Goal: Information Seeking & Learning: Learn about a topic

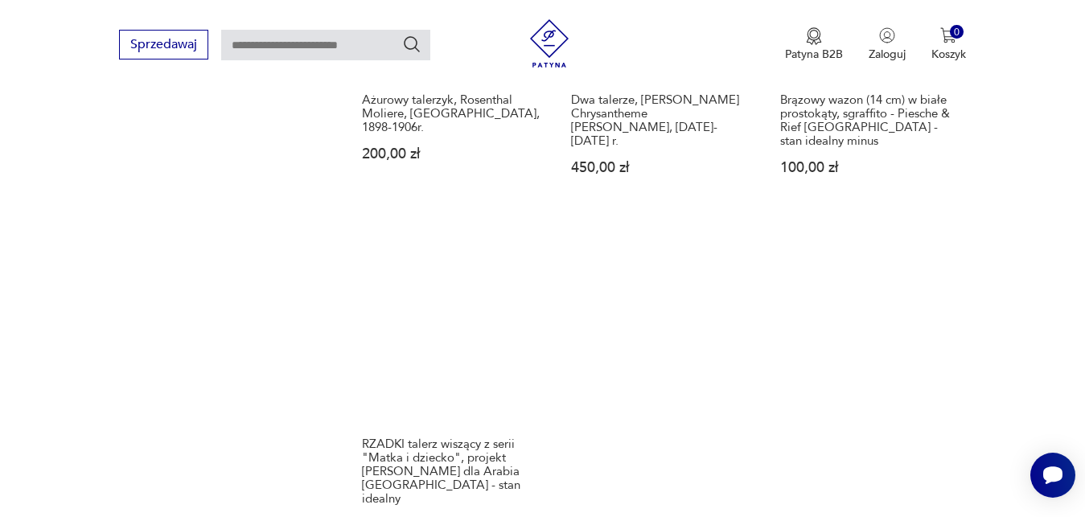
scroll to position [2133, 0]
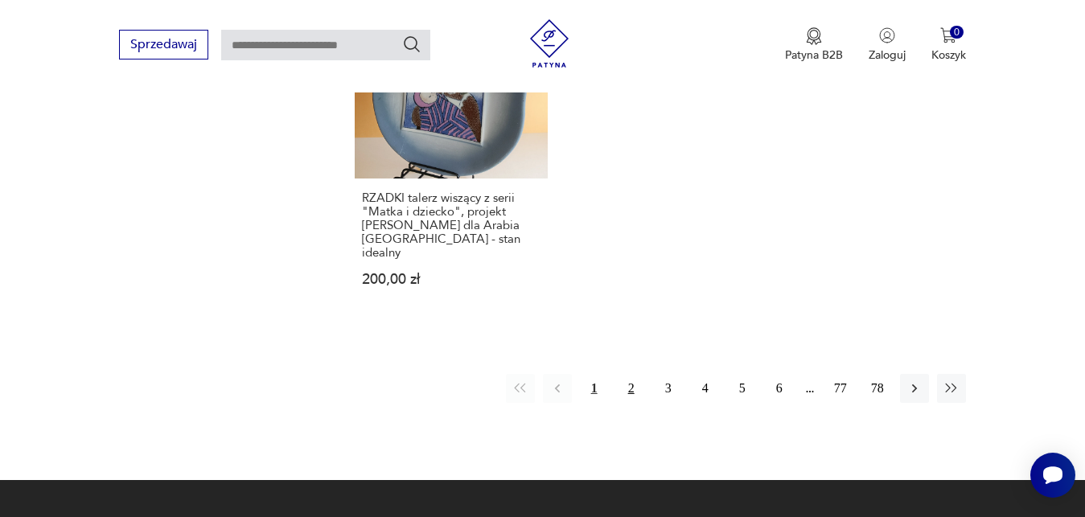
click at [635, 374] on button "2" at bounding box center [631, 388] width 29 height 29
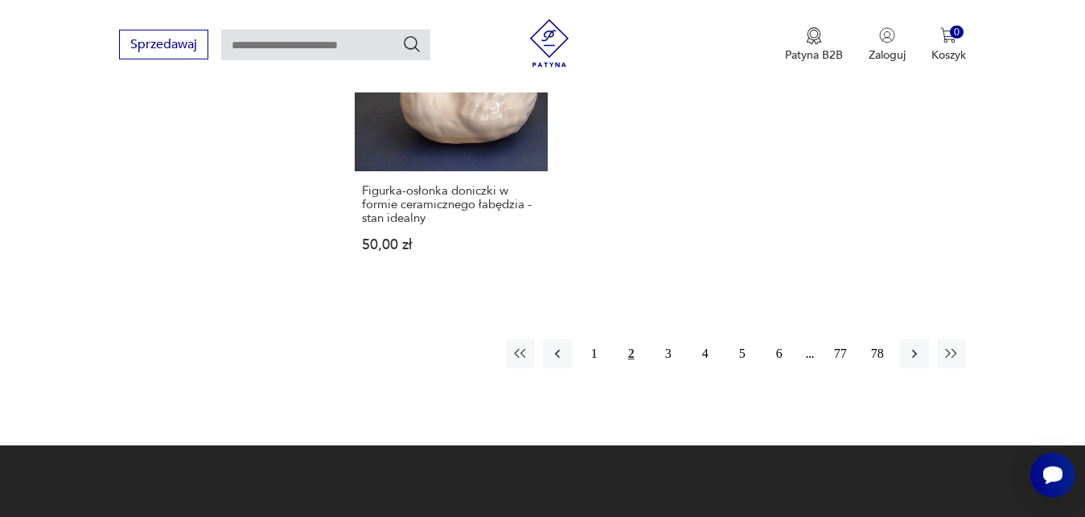
scroll to position [2112, 0]
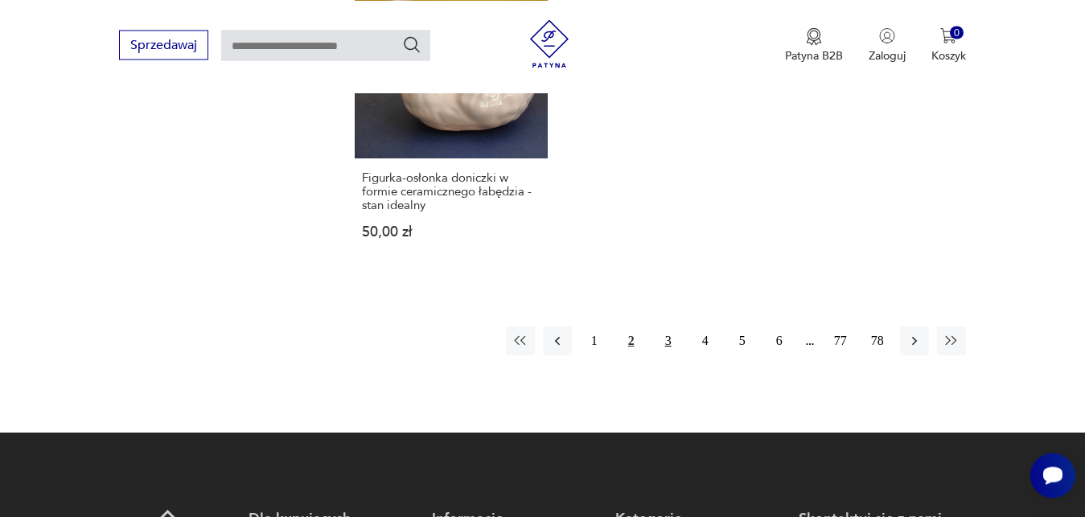
click at [668, 327] on button "3" at bounding box center [668, 341] width 29 height 29
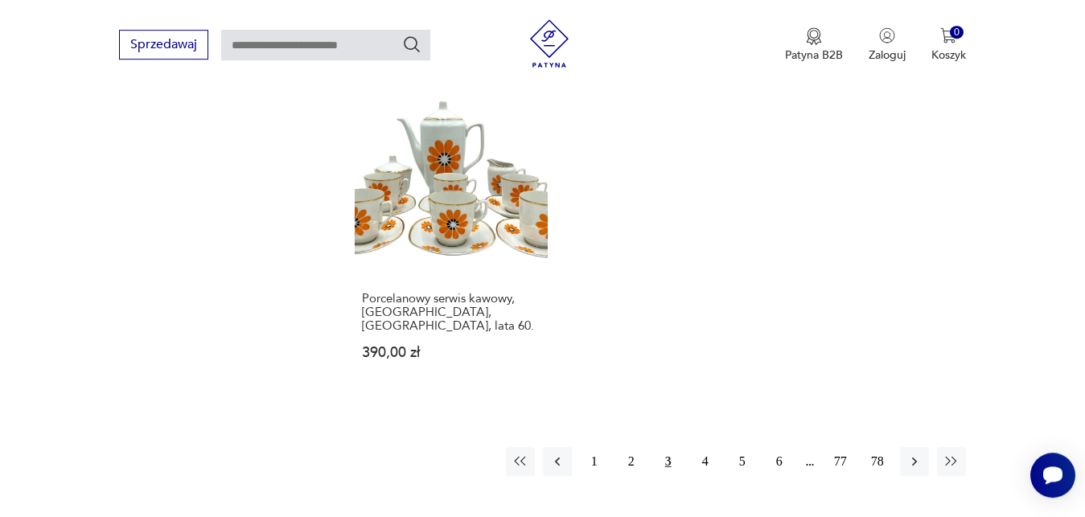
scroll to position [2030, 0]
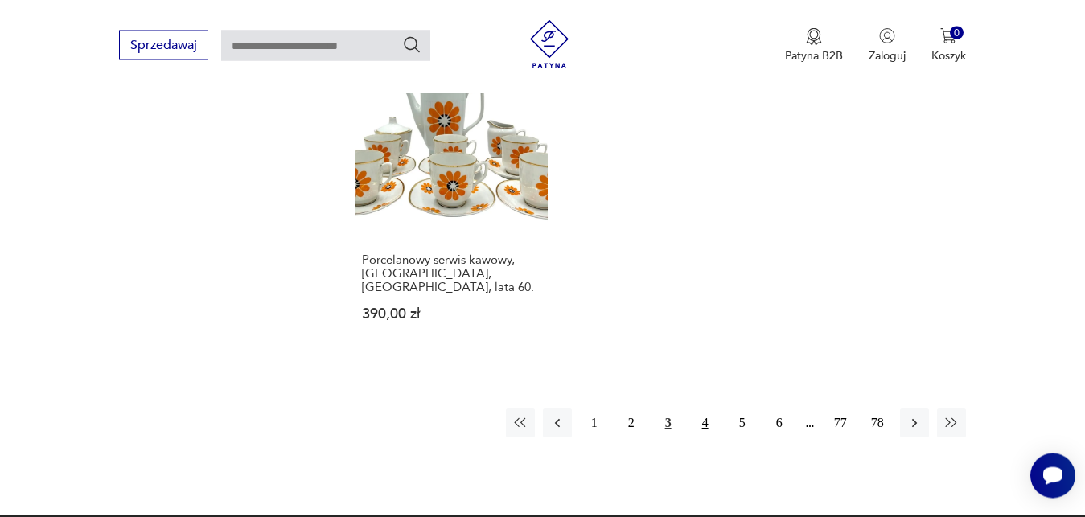
click at [705, 409] on button "4" at bounding box center [705, 423] width 29 height 29
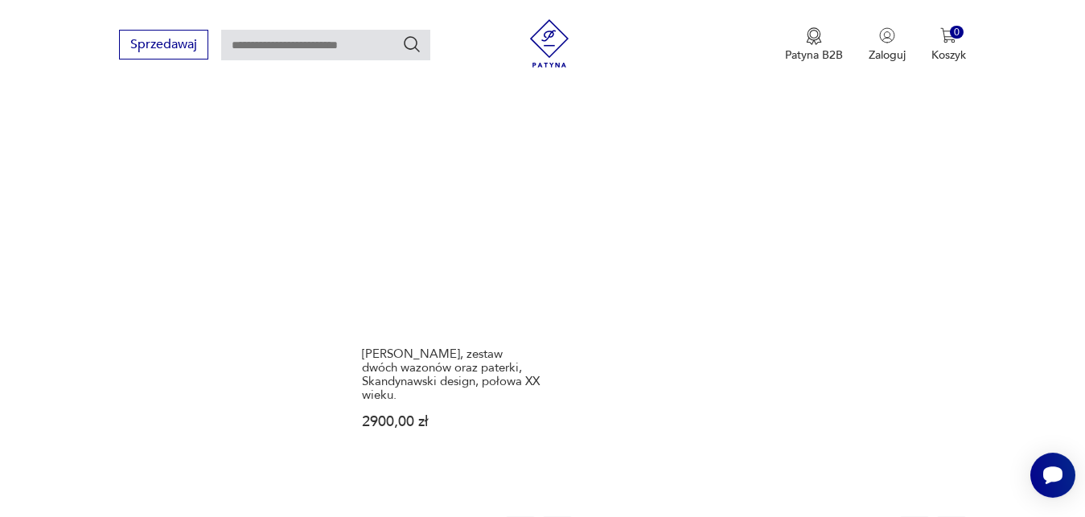
scroll to position [2194, 0]
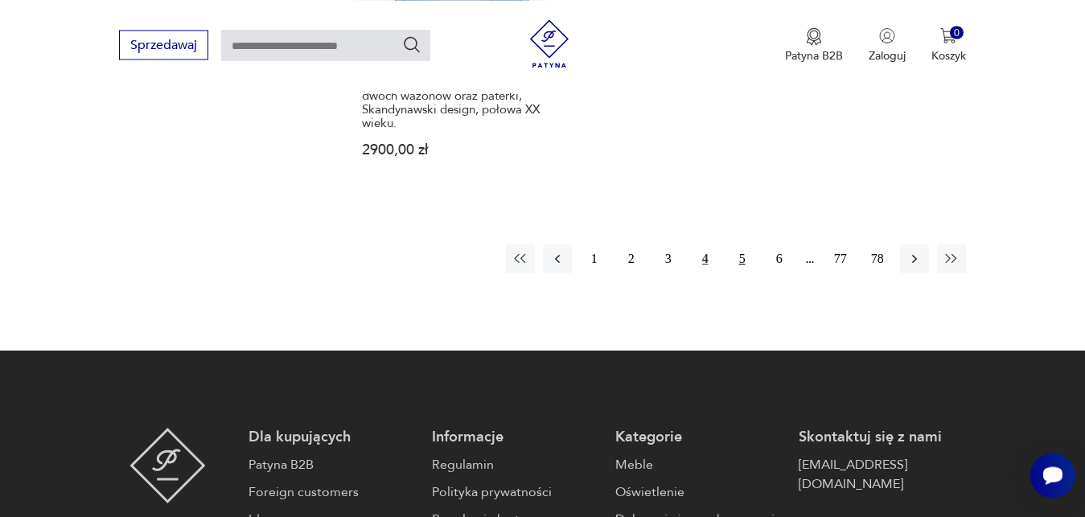
click at [738, 245] on button "5" at bounding box center [742, 259] width 29 height 29
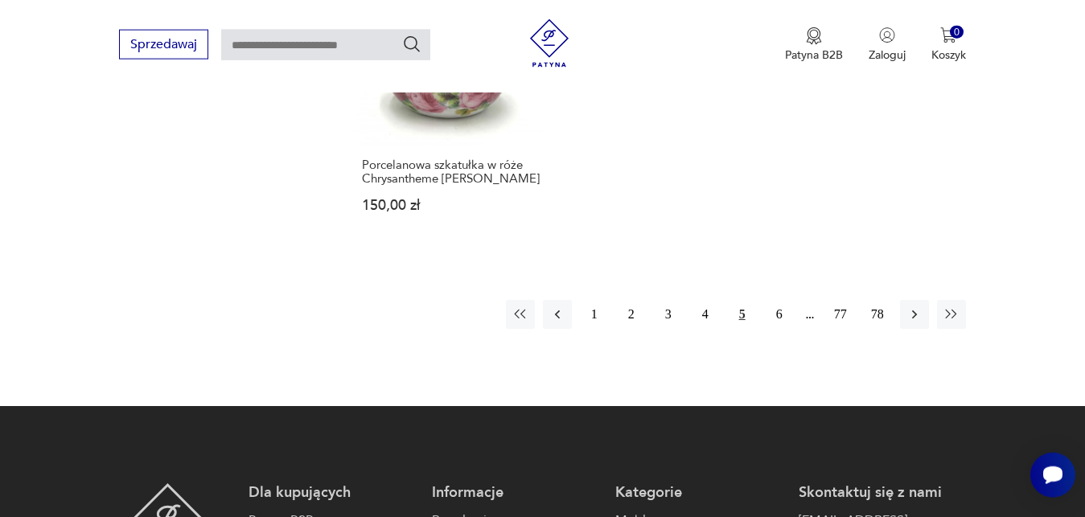
scroll to position [2194, 0]
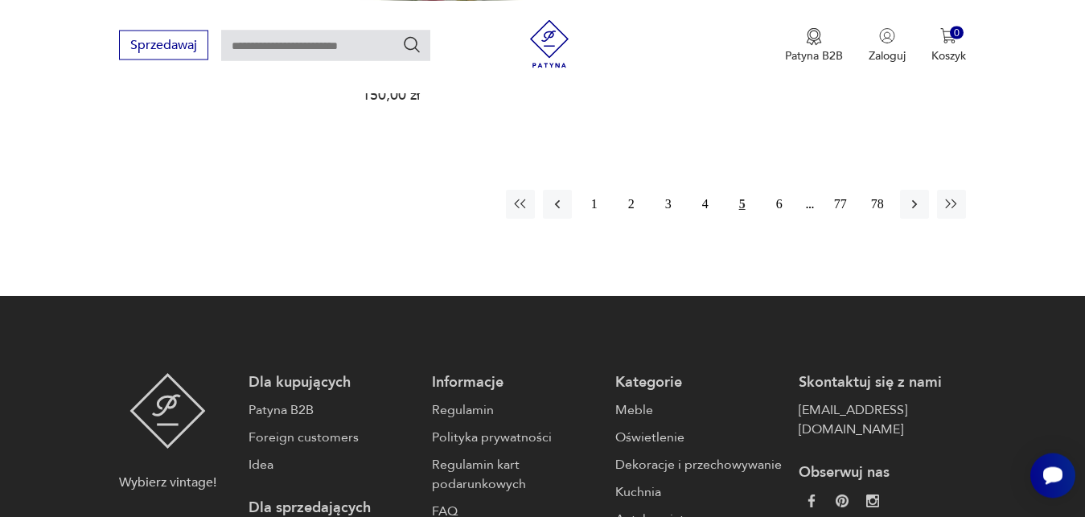
click at [736, 190] on button "5" at bounding box center [742, 204] width 29 height 29
click at [780, 190] on button "6" at bounding box center [779, 204] width 29 height 29
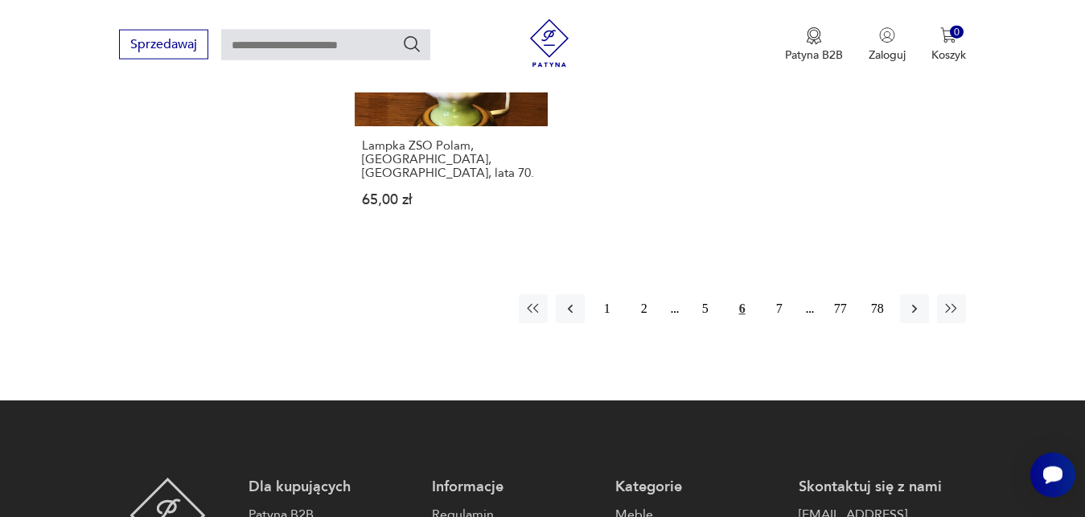
scroll to position [2112, 0]
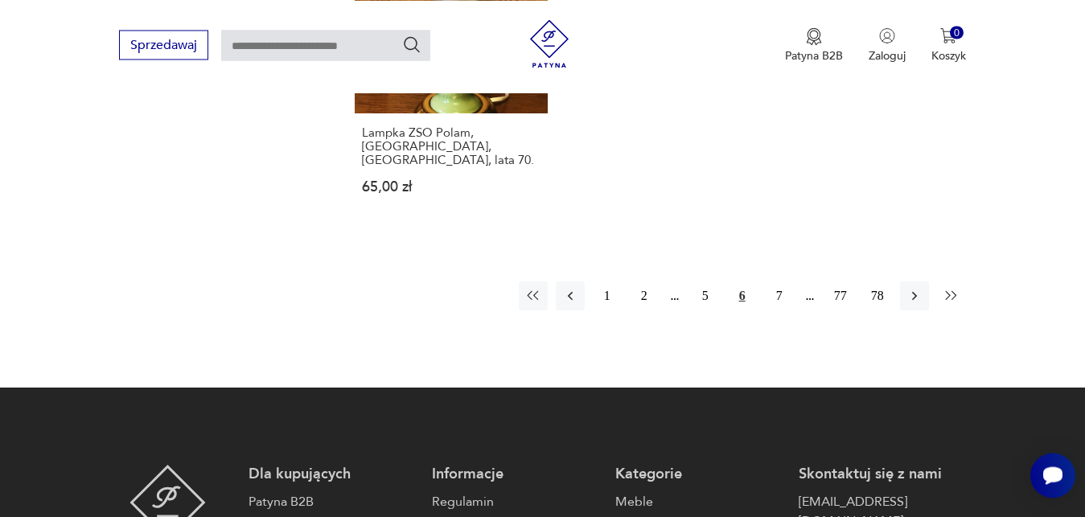
click at [953, 290] on icon "button" at bounding box center [950, 294] width 11 height 9
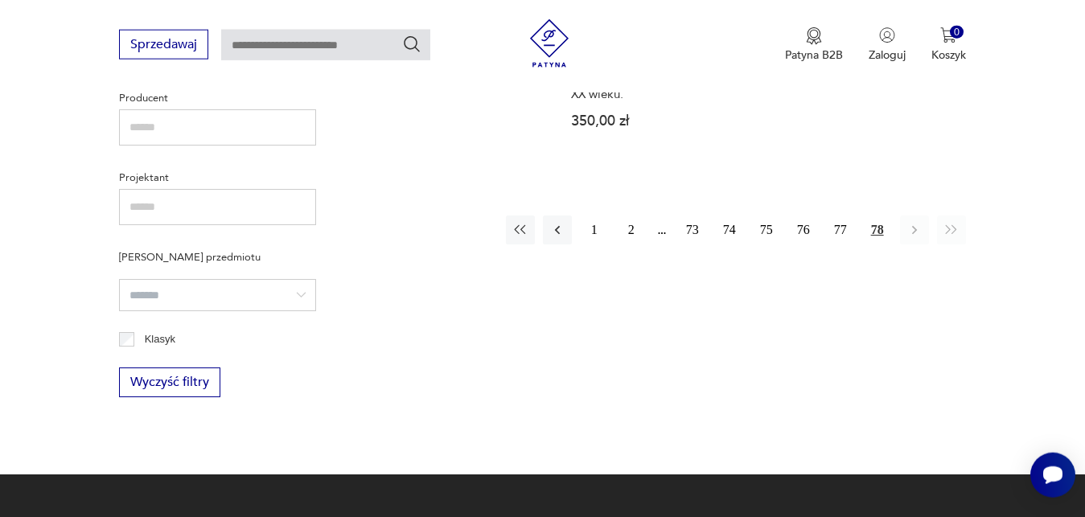
scroll to position [882, 0]
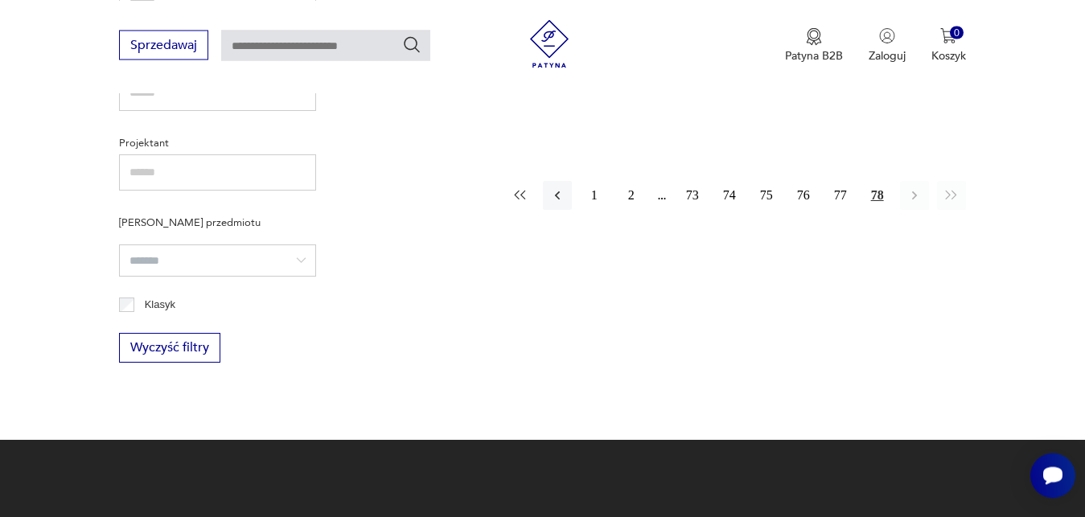
click at [524, 187] on icon "button" at bounding box center [520, 195] width 16 height 16
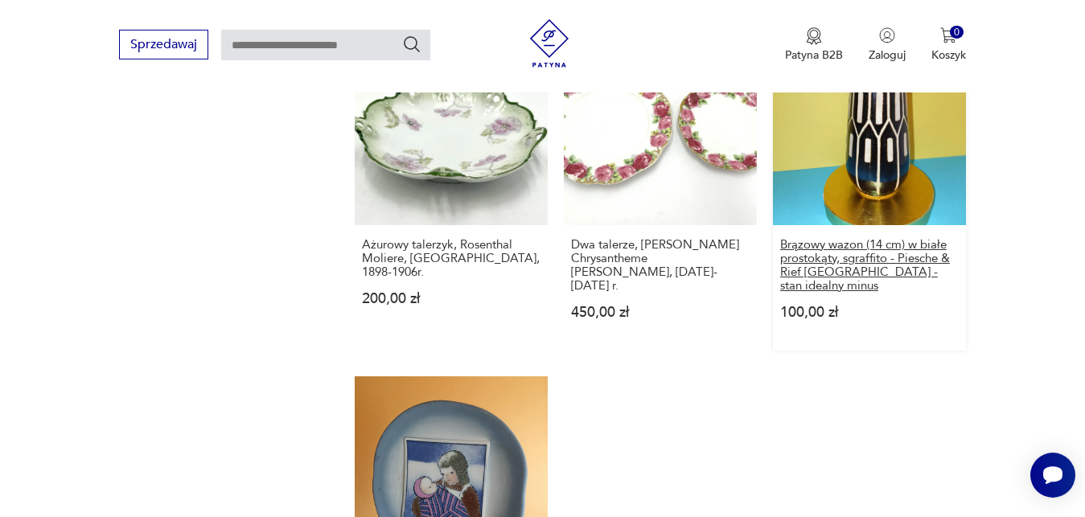
scroll to position [2030, 0]
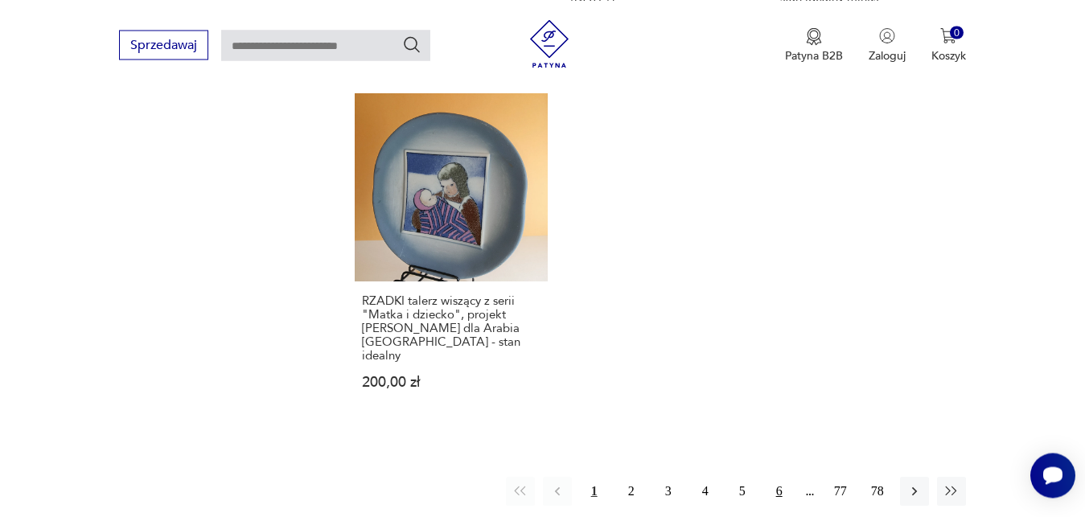
click at [781, 477] on button "6" at bounding box center [779, 491] width 29 height 29
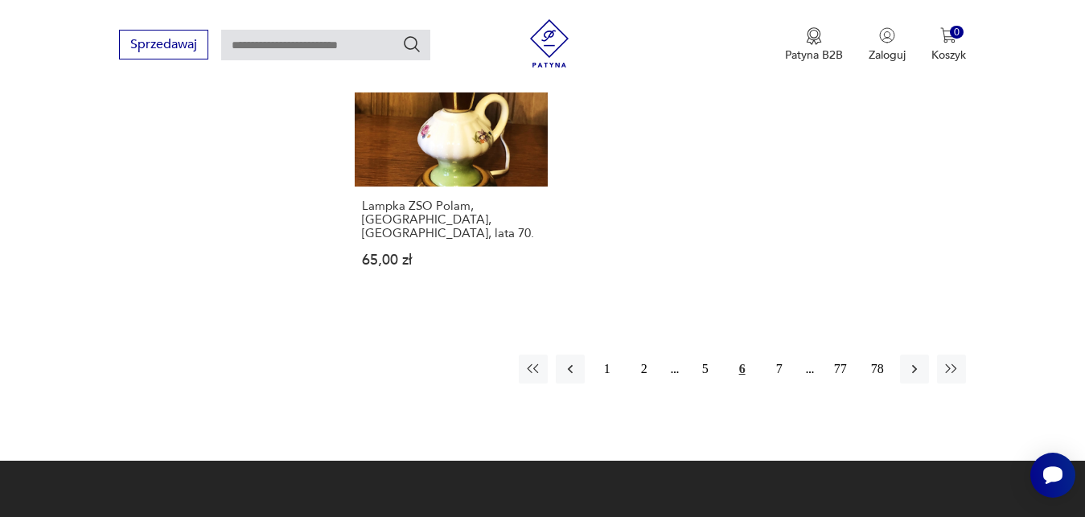
scroll to position [2194, 0]
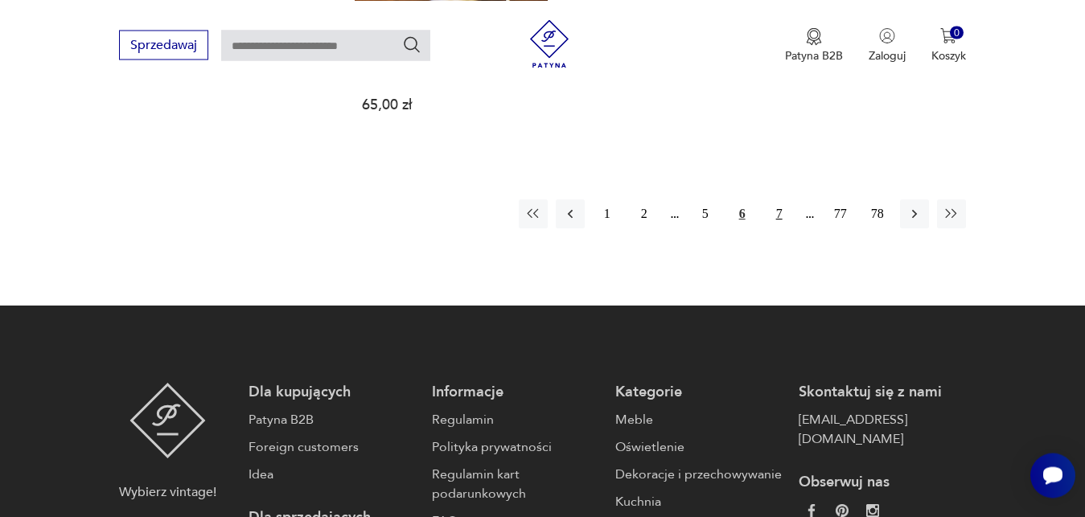
click at [783, 199] on button "7" at bounding box center [779, 213] width 29 height 29
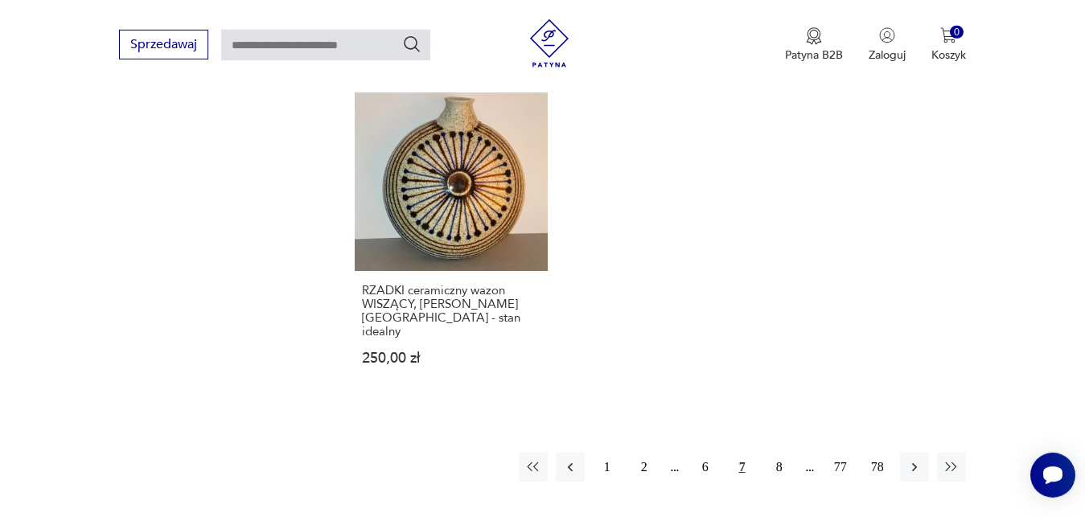
scroll to position [2030, 0]
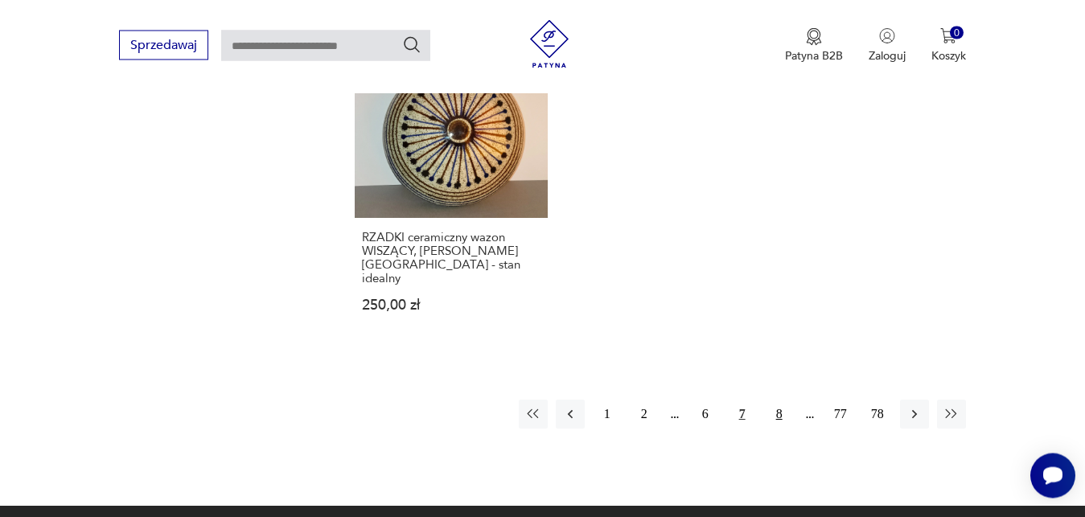
click at [779, 400] on button "8" at bounding box center [779, 414] width 29 height 29
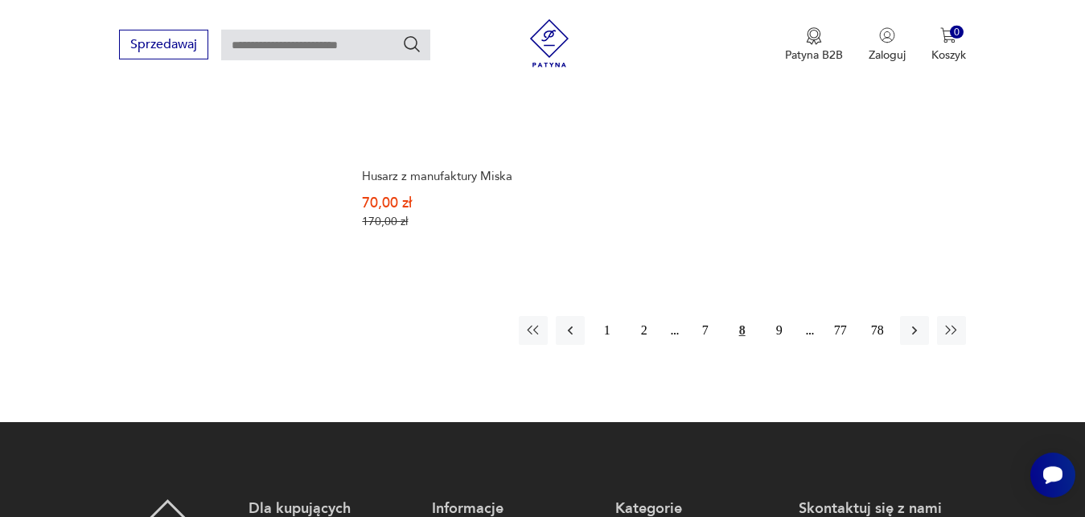
scroll to position [2112, 0]
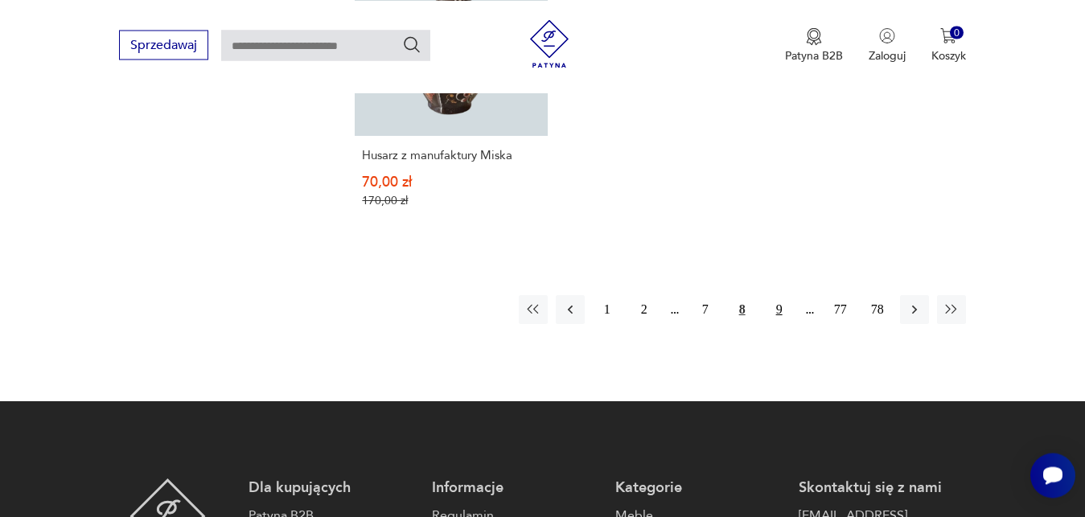
click at [778, 295] on button "9" at bounding box center [779, 309] width 29 height 29
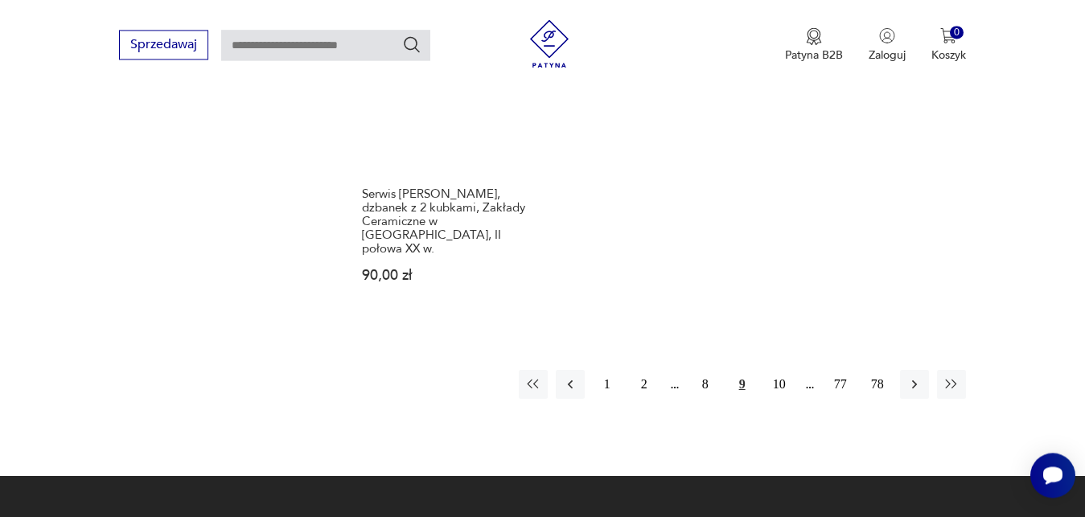
scroll to position [2112, 0]
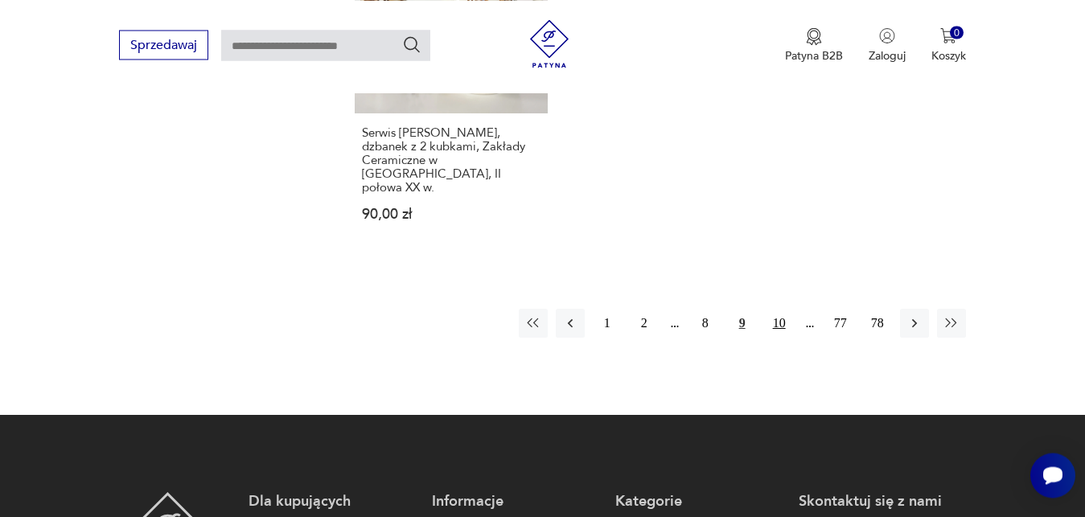
click at [784, 309] on button "10" at bounding box center [779, 323] width 29 height 29
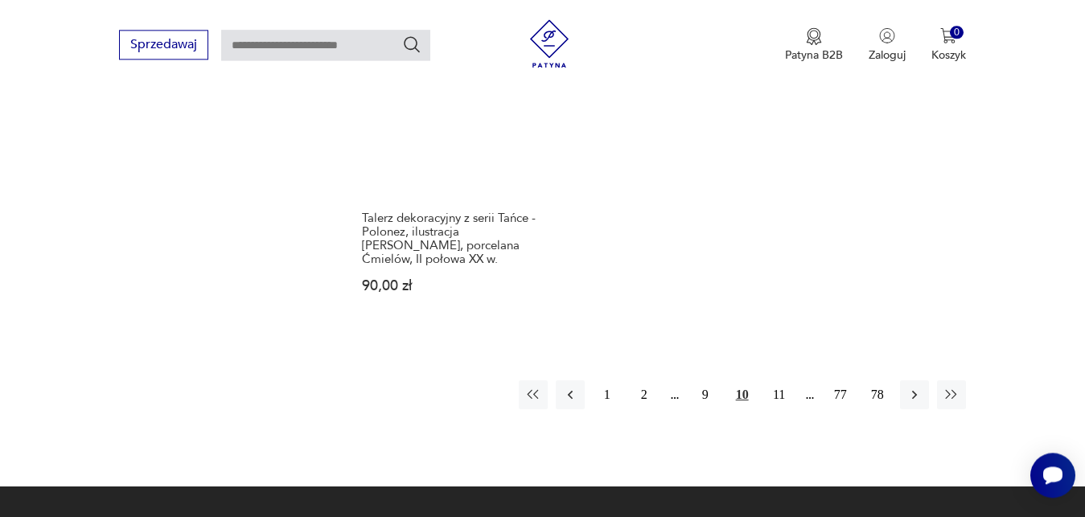
scroll to position [2111, 0]
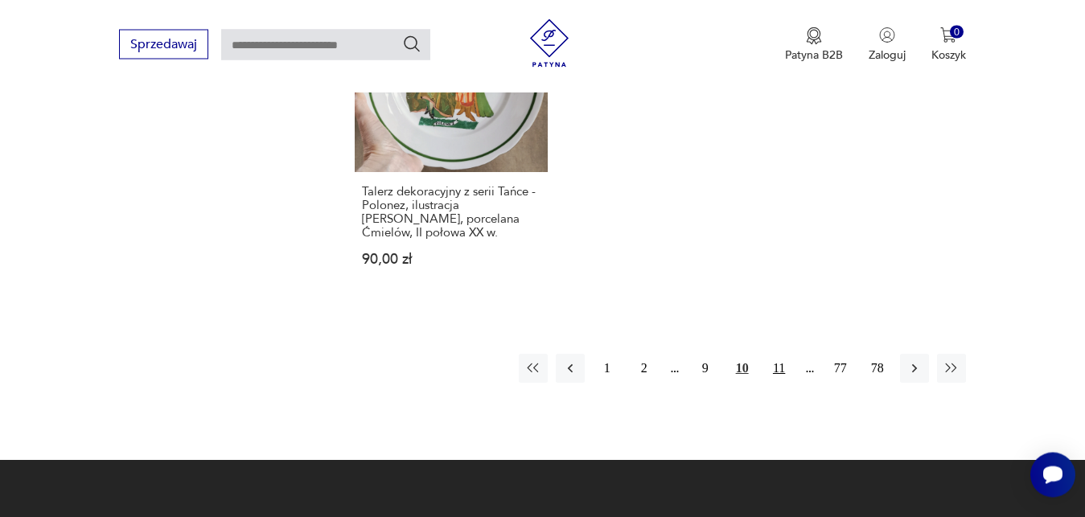
click at [779, 355] on button "11" at bounding box center [779, 369] width 29 height 29
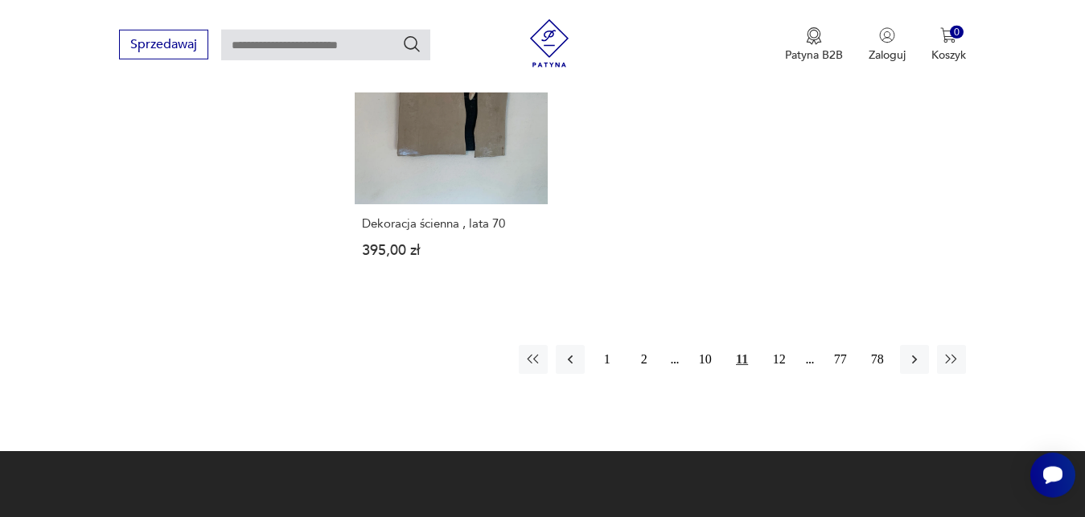
scroll to position [2030, 0]
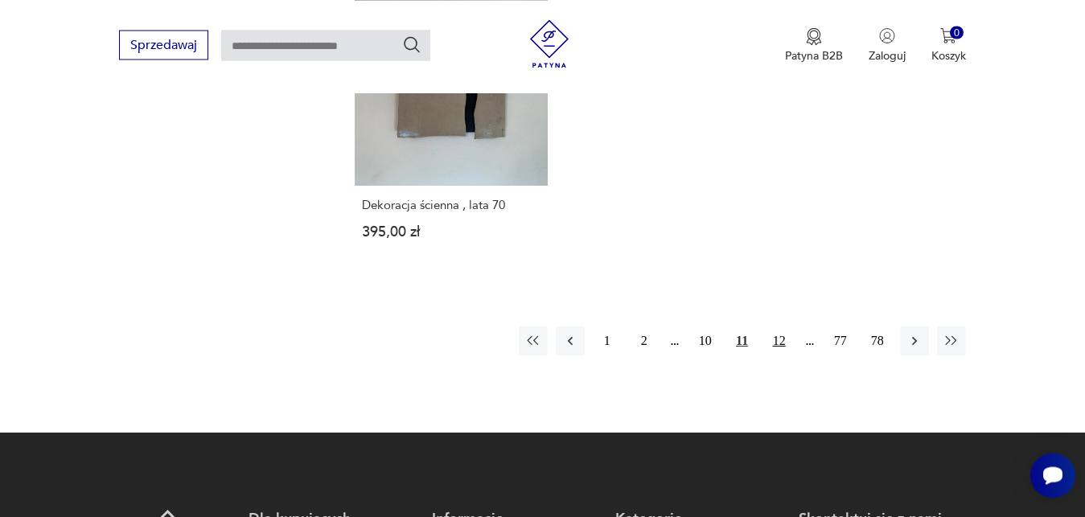
click at [779, 327] on button "12" at bounding box center [779, 341] width 29 height 29
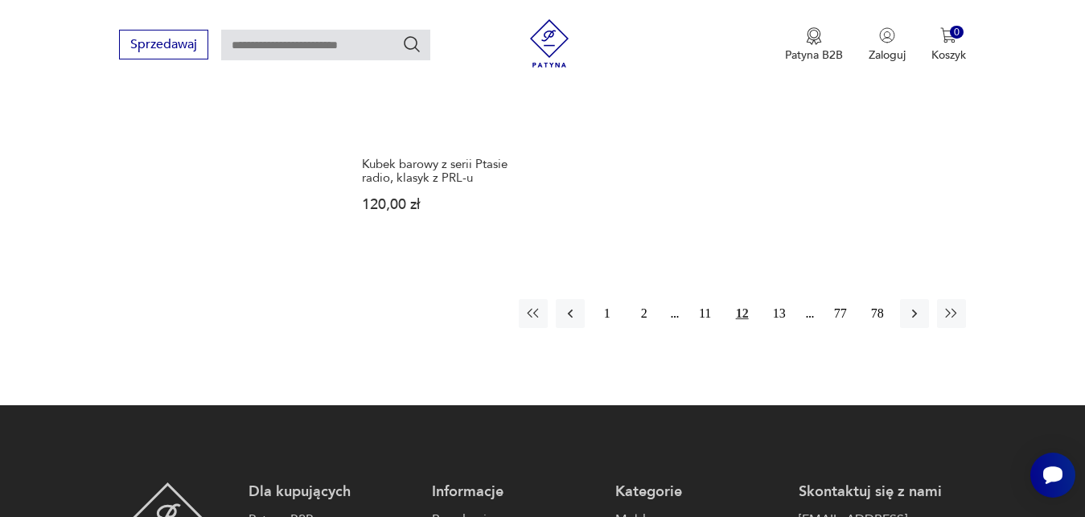
scroll to position [2112, 0]
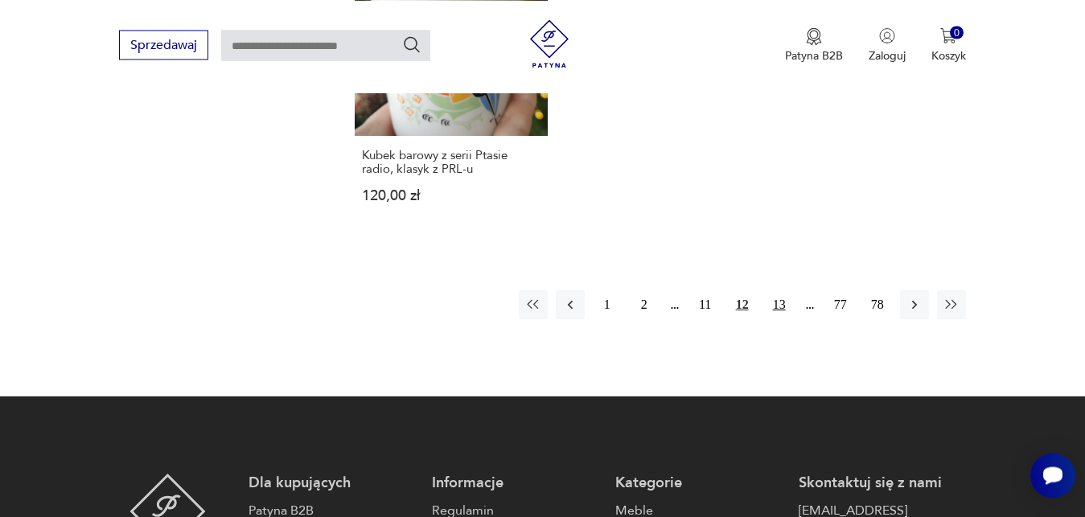
click at [775, 290] on button "13" at bounding box center [779, 304] width 29 height 29
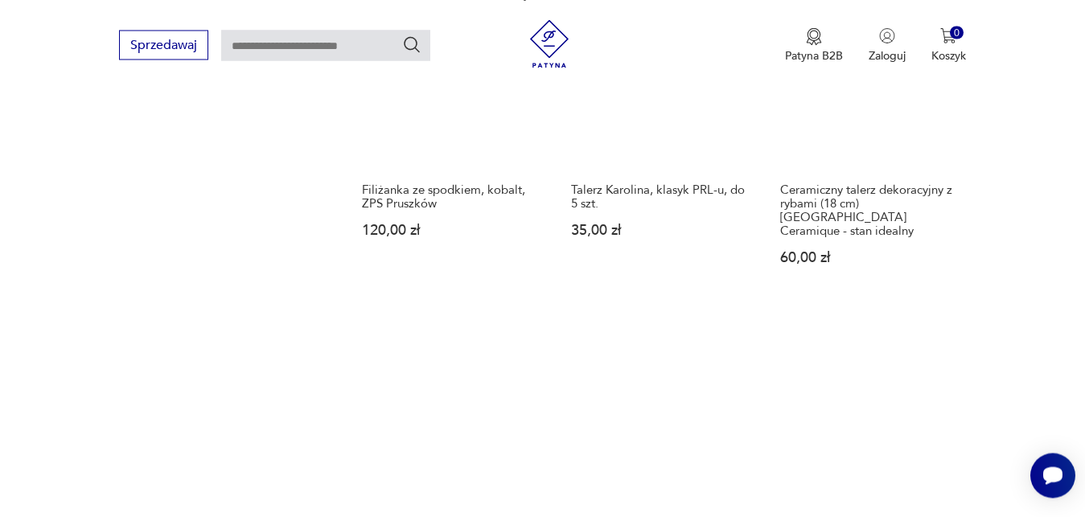
scroll to position [2112, 0]
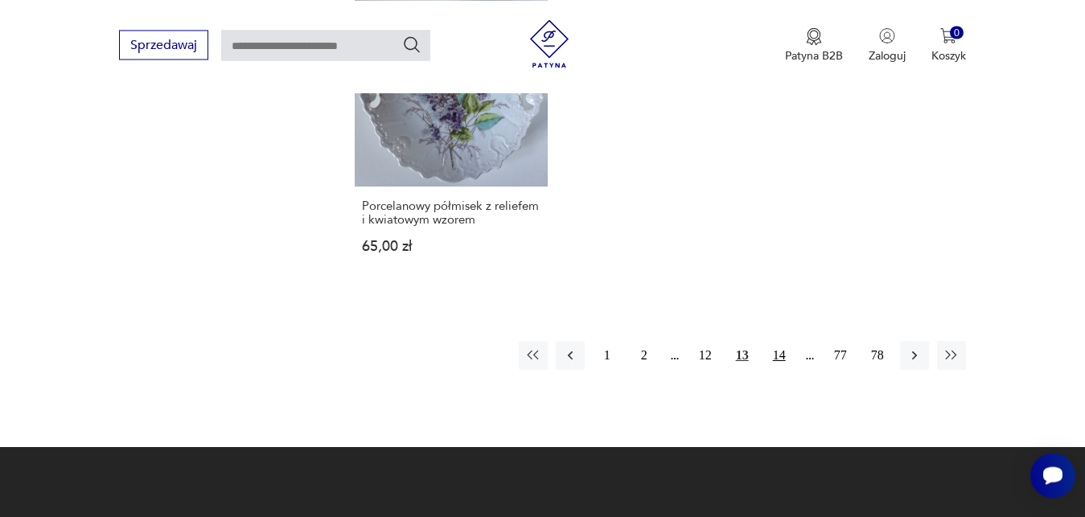
click at [777, 341] on button "14" at bounding box center [779, 355] width 29 height 29
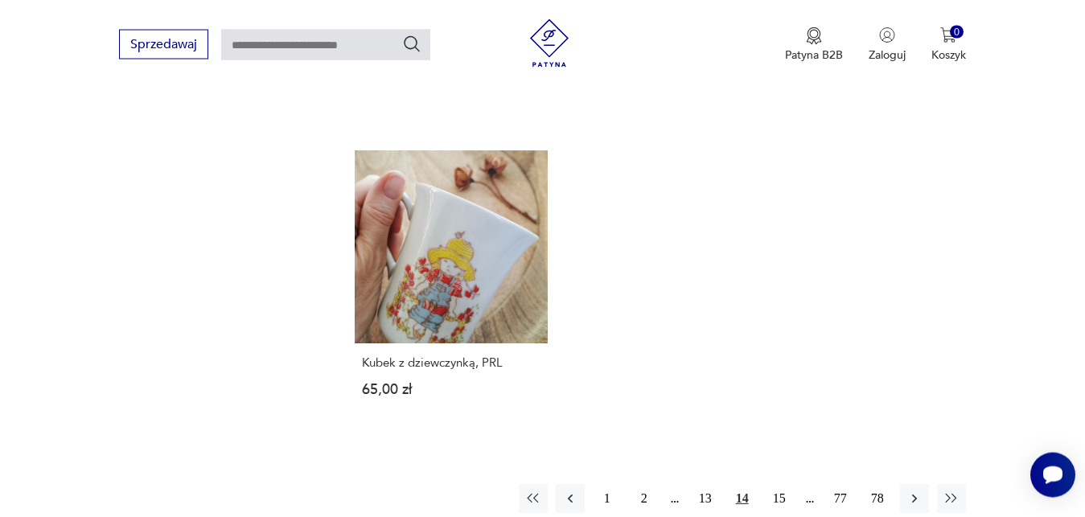
scroll to position [1948, 0]
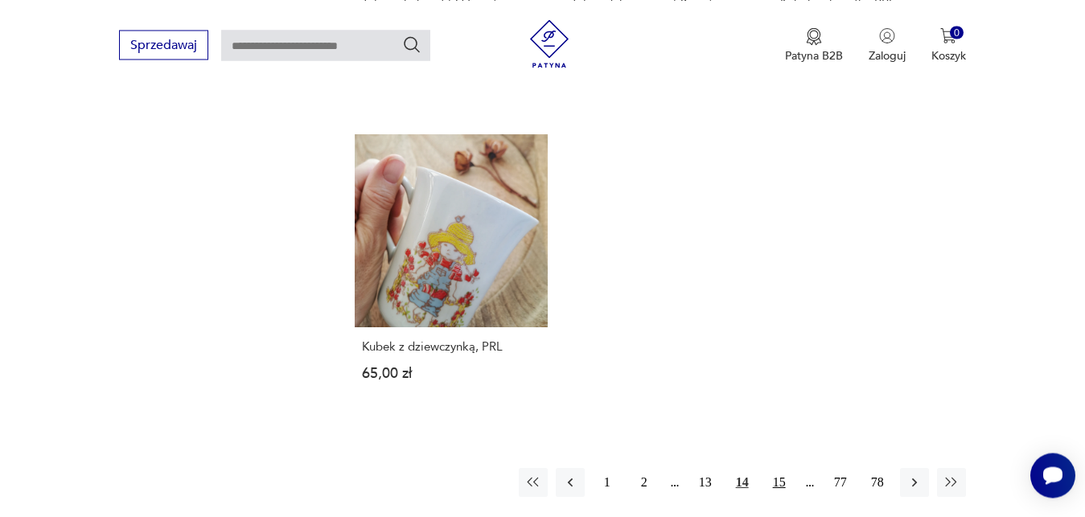
click at [776, 468] on button "15" at bounding box center [779, 482] width 29 height 29
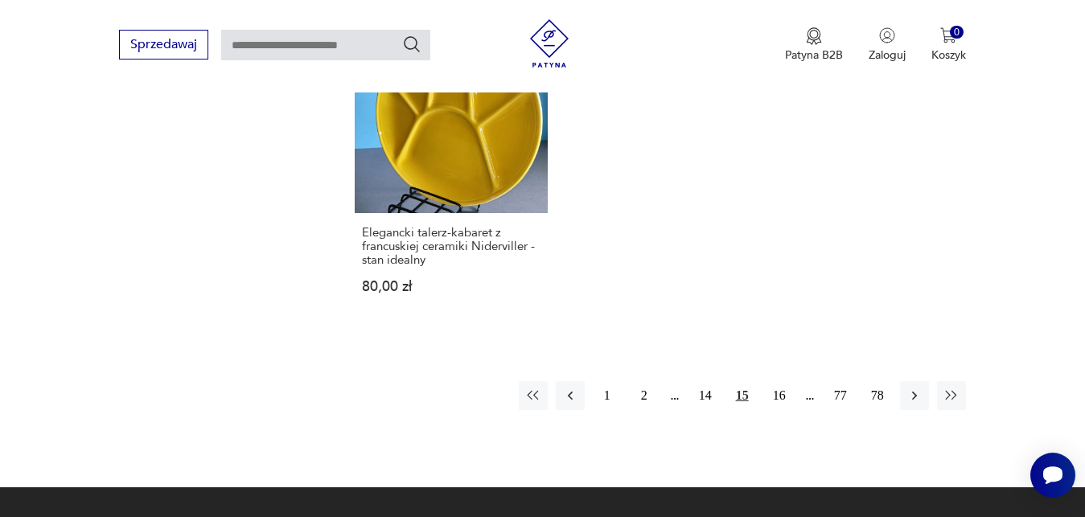
scroll to position [2030, 0]
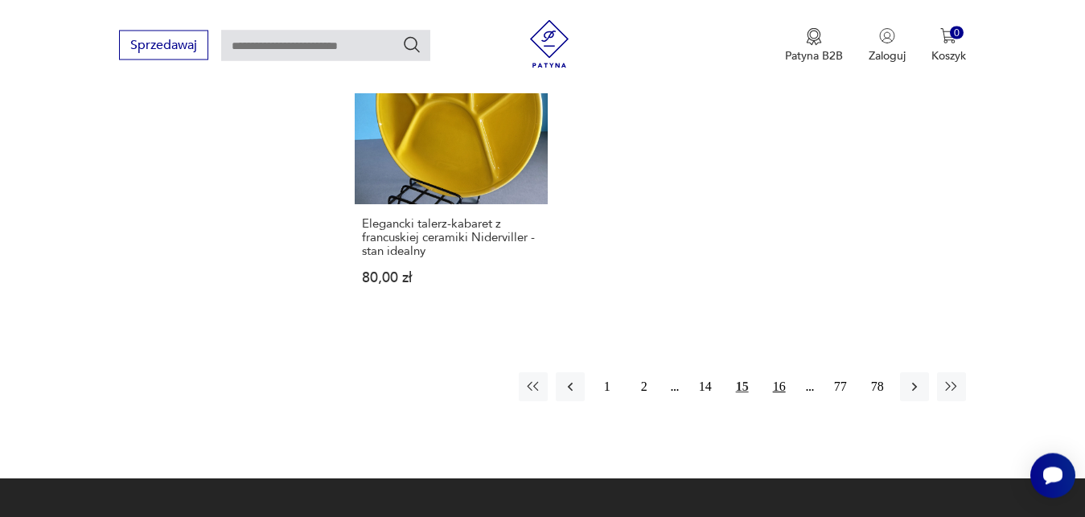
click at [782, 372] on button "16" at bounding box center [779, 386] width 29 height 29
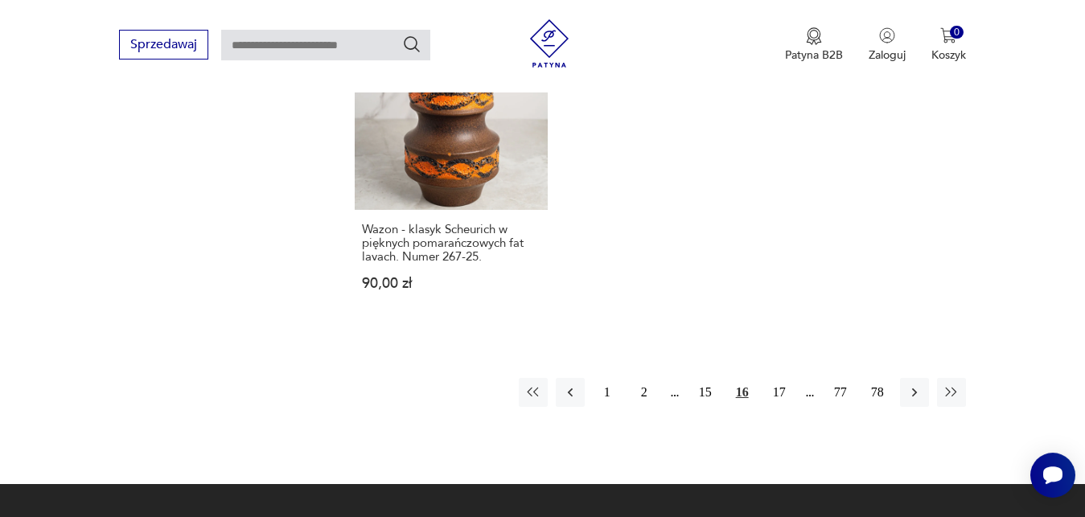
scroll to position [2030, 0]
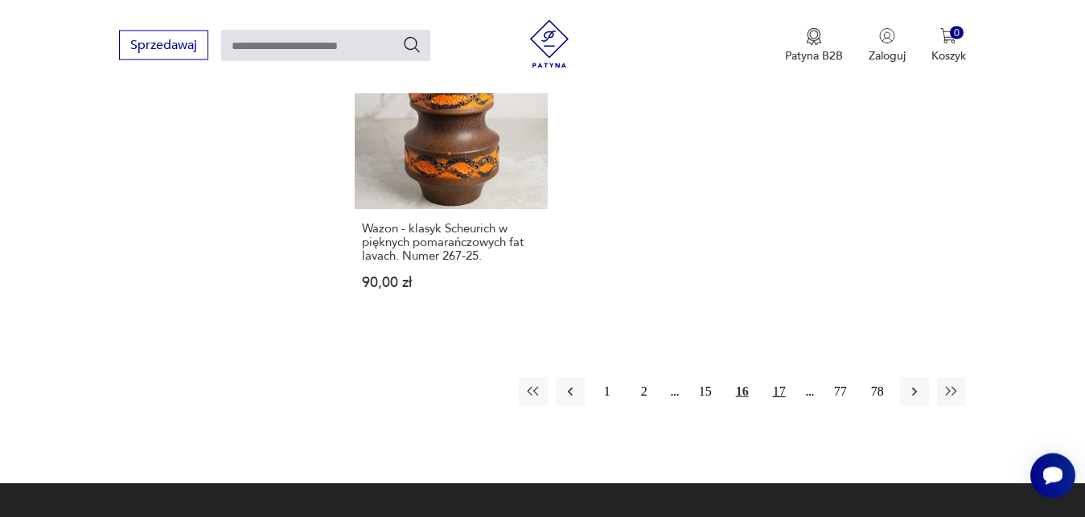
click at [776, 377] on button "17" at bounding box center [779, 391] width 29 height 29
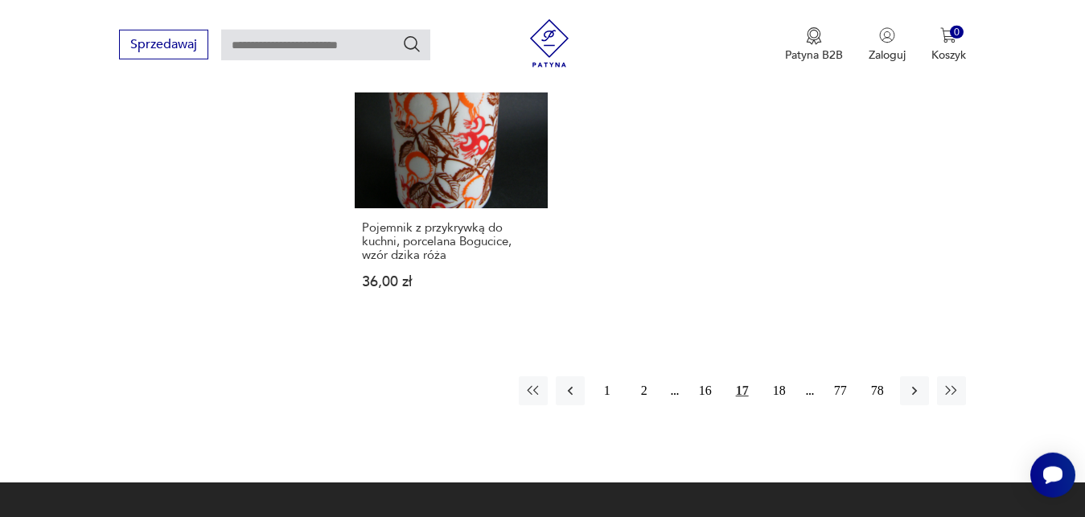
scroll to position [2194, 0]
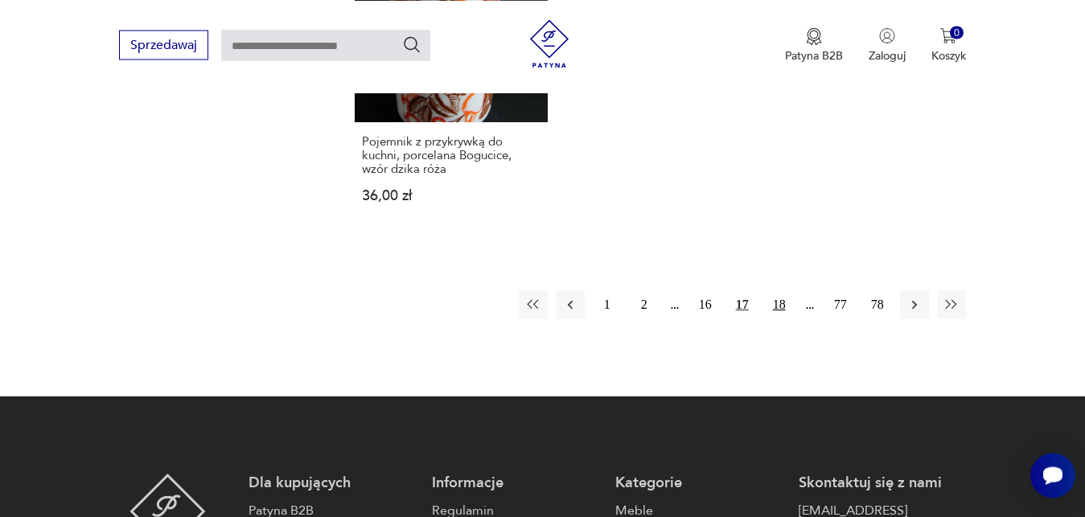
click at [784, 290] on button "18" at bounding box center [779, 304] width 29 height 29
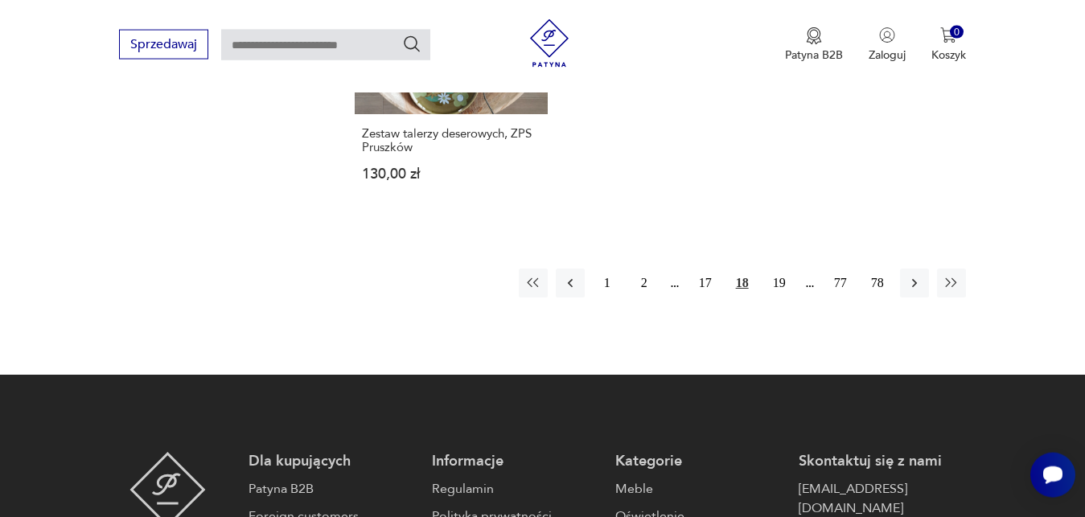
scroll to position [2112, 0]
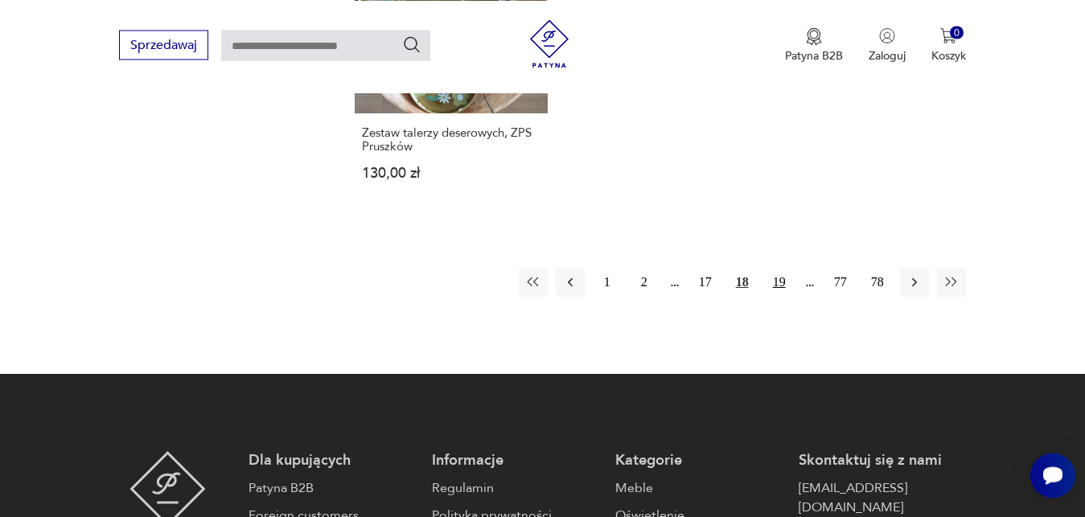
click at [783, 268] on button "19" at bounding box center [779, 282] width 29 height 29
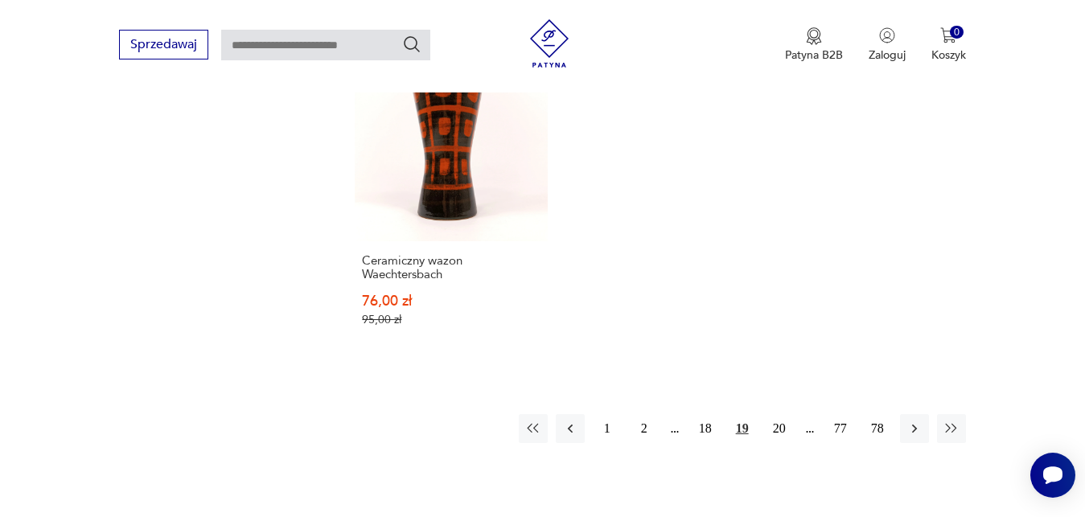
scroll to position [2030, 0]
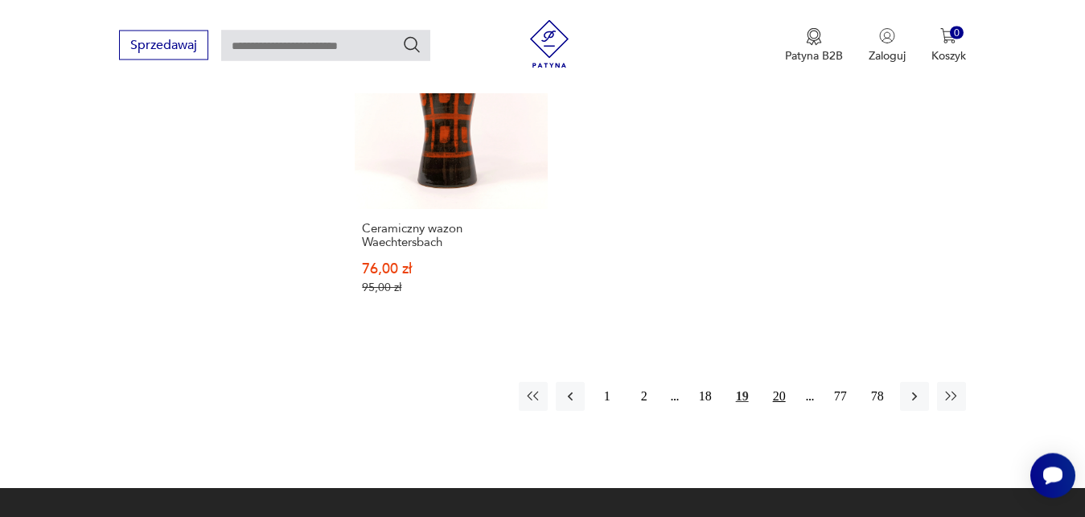
click at [776, 382] on button "20" at bounding box center [779, 396] width 29 height 29
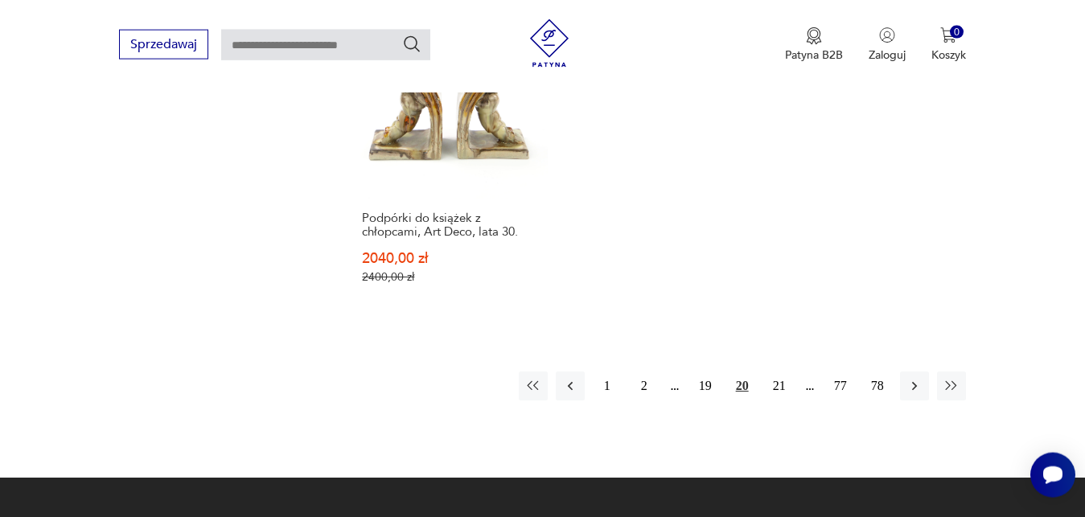
scroll to position [2112, 0]
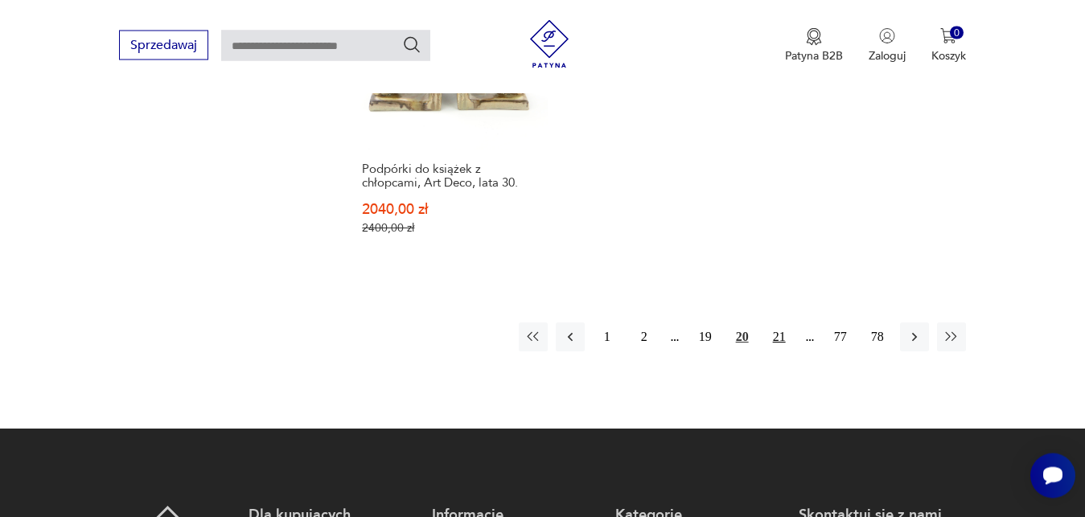
click at [778, 323] on button "21" at bounding box center [779, 337] width 29 height 29
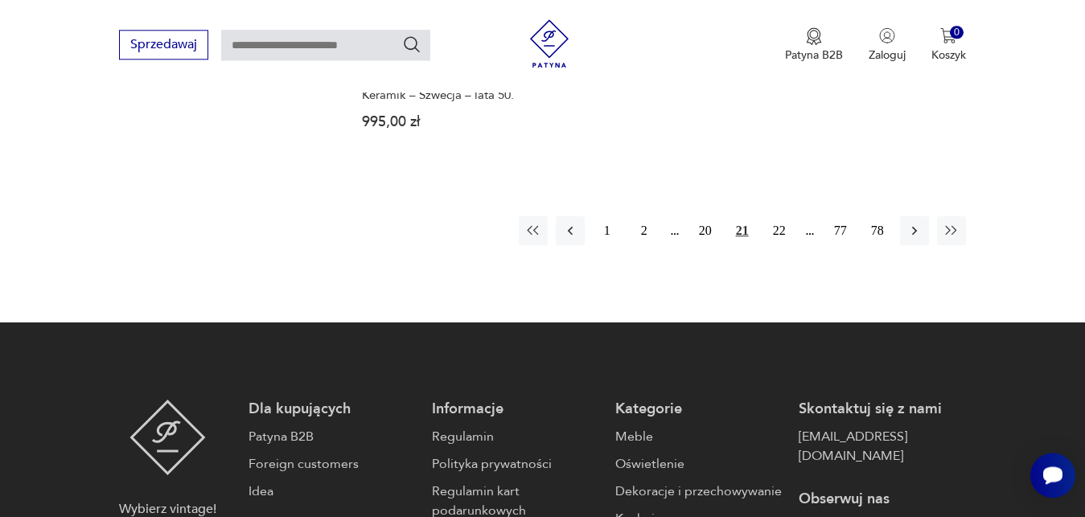
scroll to position [2276, 0]
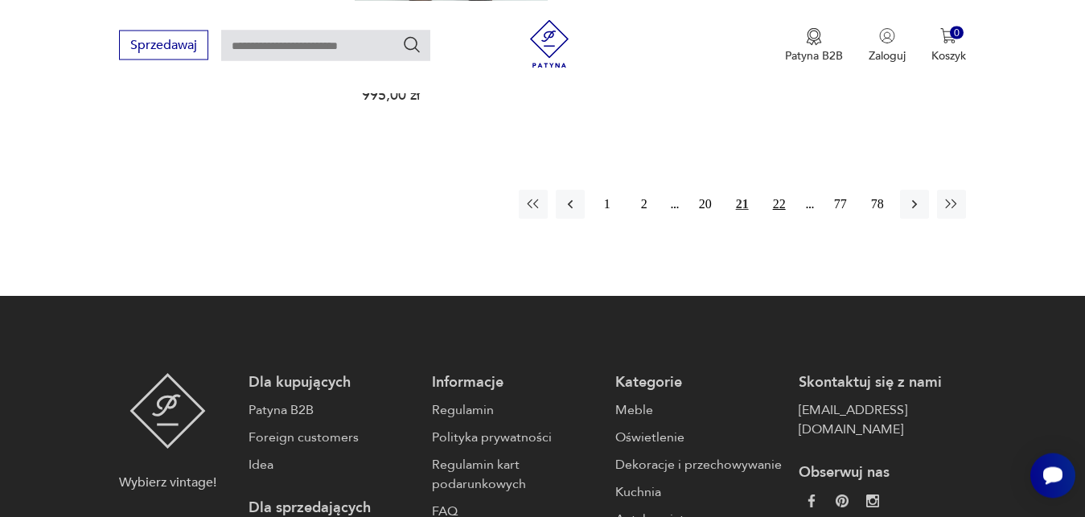
click at [787, 206] on button "22" at bounding box center [779, 204] width 29 height 29
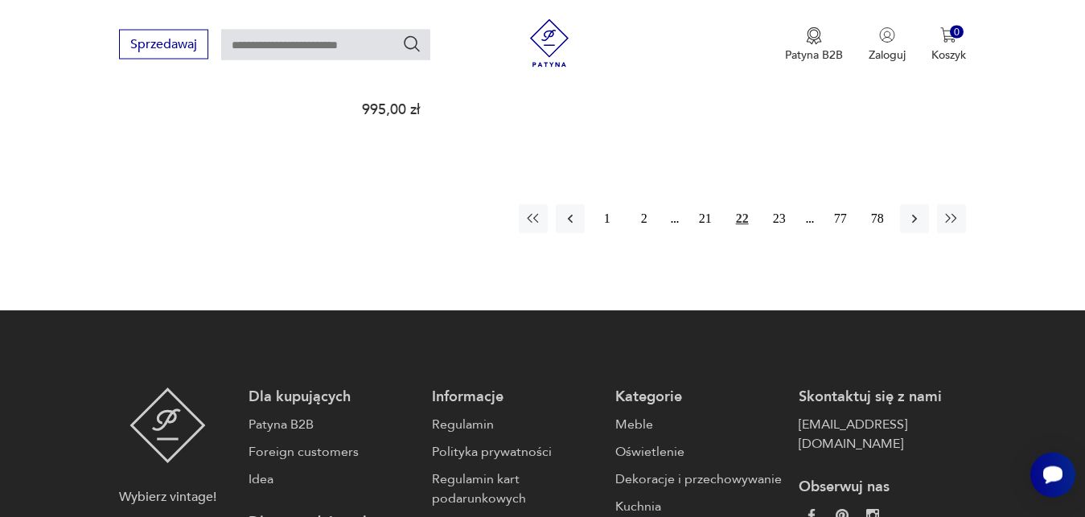
scroll to position [2276, 0]
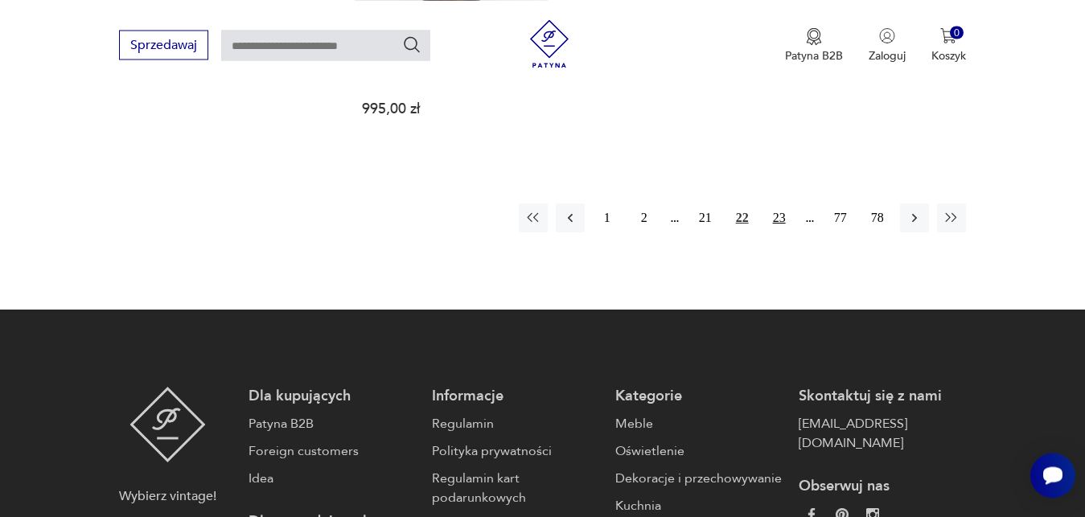
click at [779, 203] on button "23" at bounding box center [779, 217] width 29 height 29
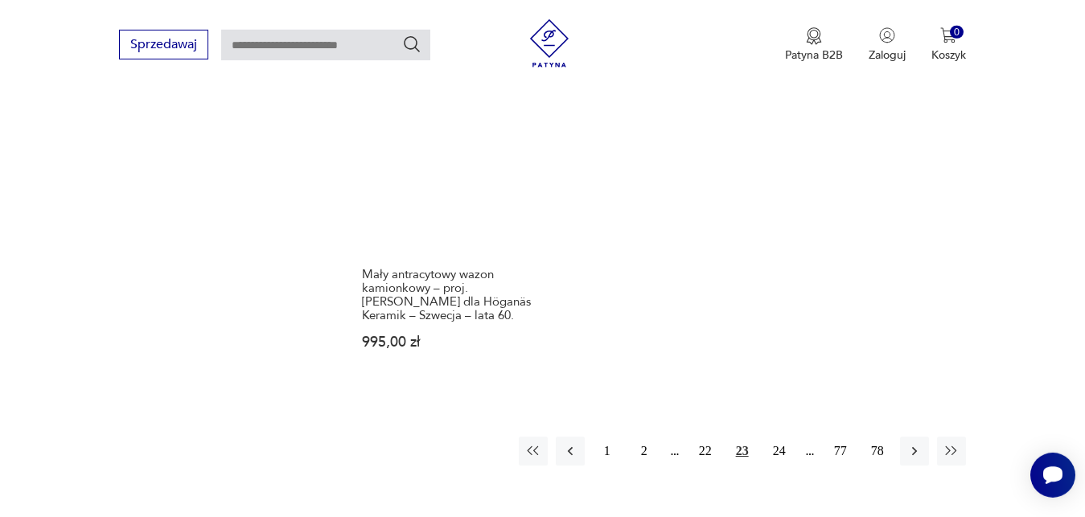
scroll to position [2112, 0]
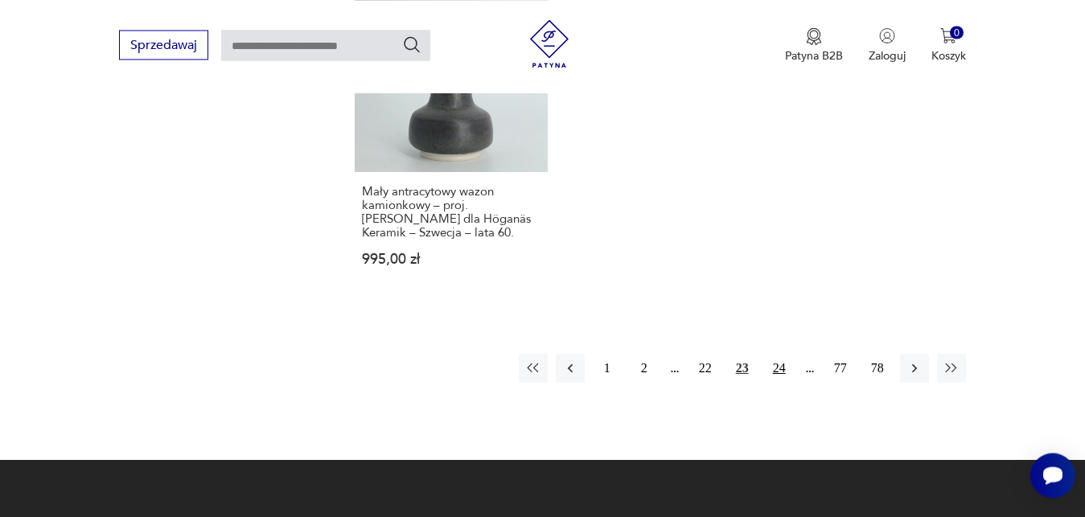
click at [787, 356] on button "24" at bounding box center [779, 368] width 29 height 29
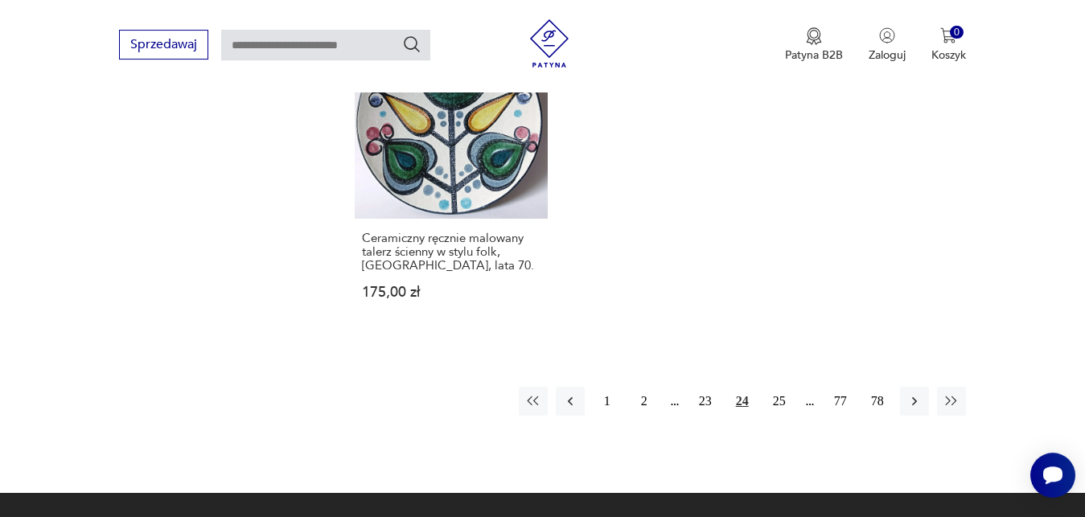
scroll to position [2194, 0]
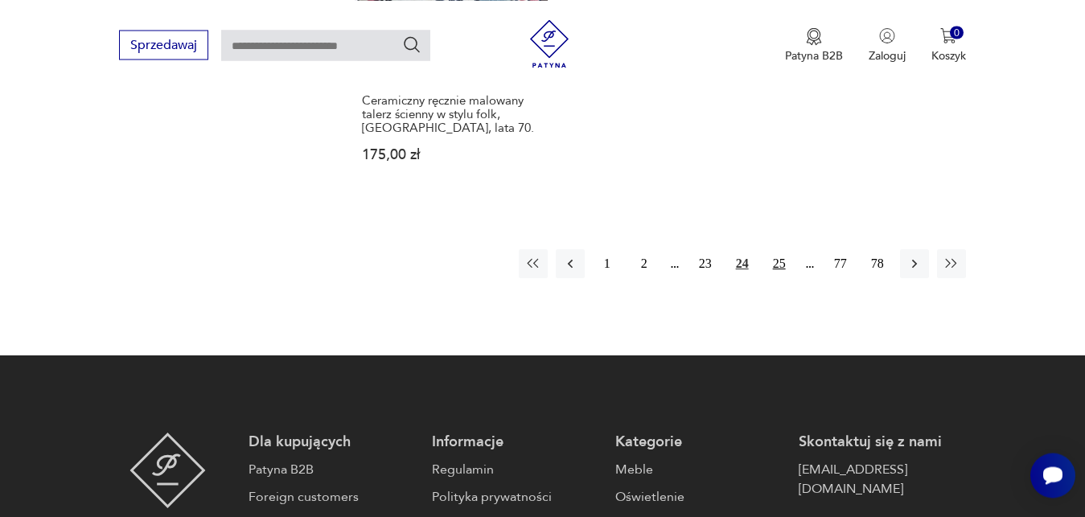
click at [777, 249] on button "25" at bounding box center [779, 263] width 29 height 29
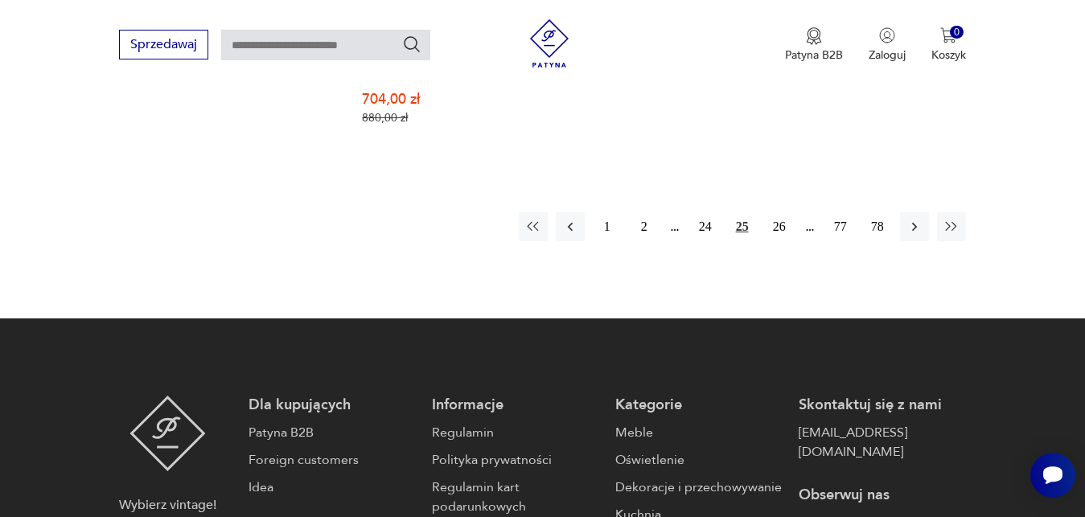
scroll to position [2276, 0]
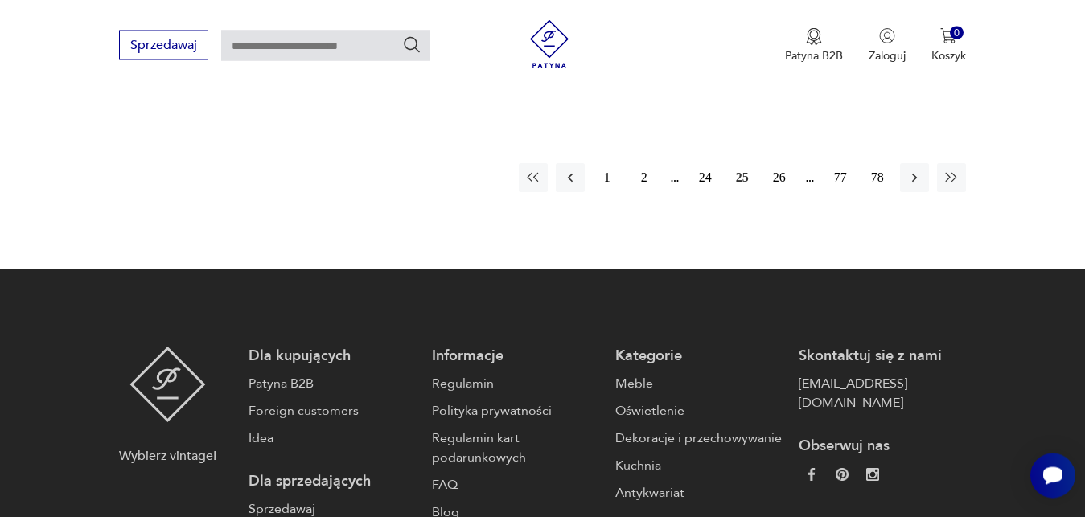
click at [780, 163] on button "26" at bounding box center [779, 177] width 29 height 29
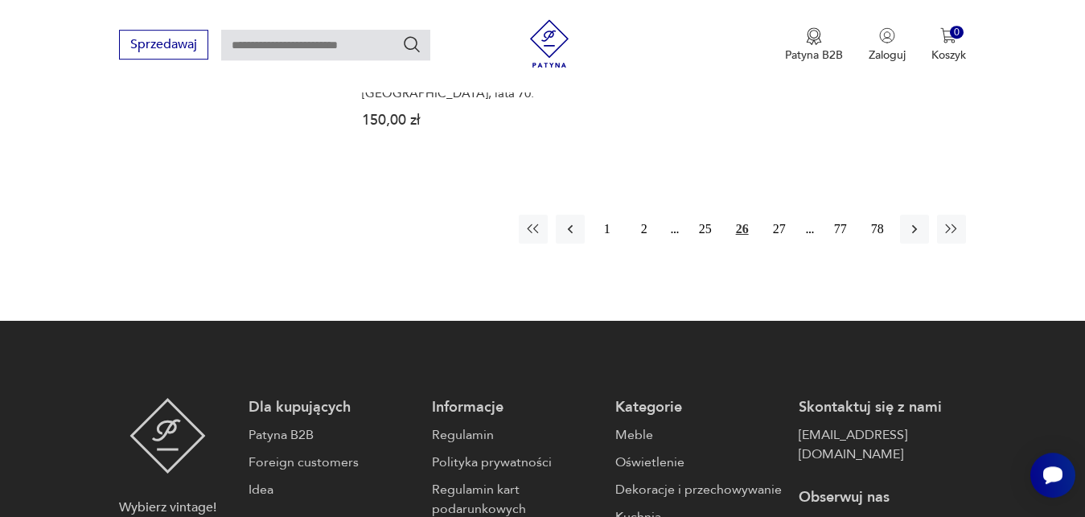
scroll to position [2194, 0]
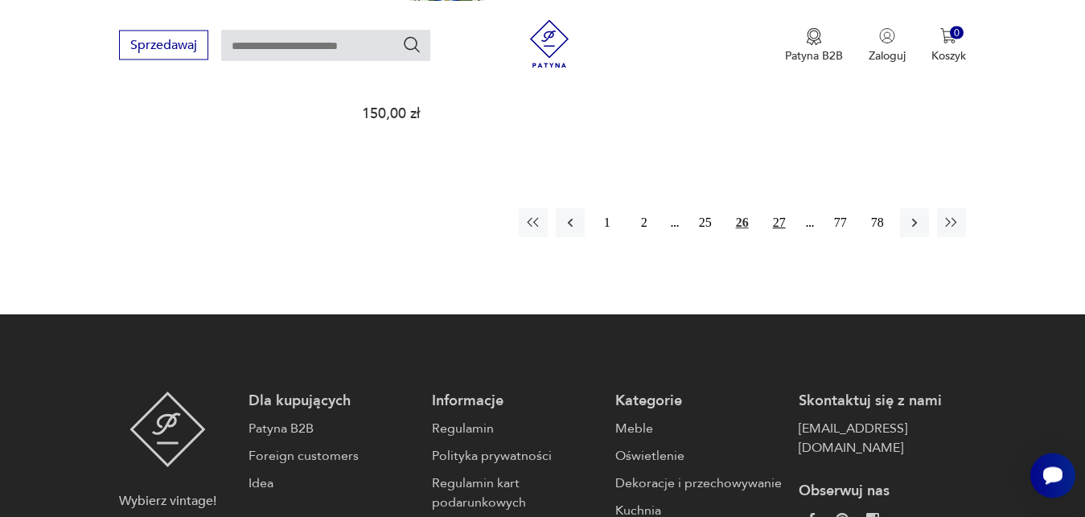
click at [784, 208] on button "27" at bounding box center [779, 222] width 29 height 29
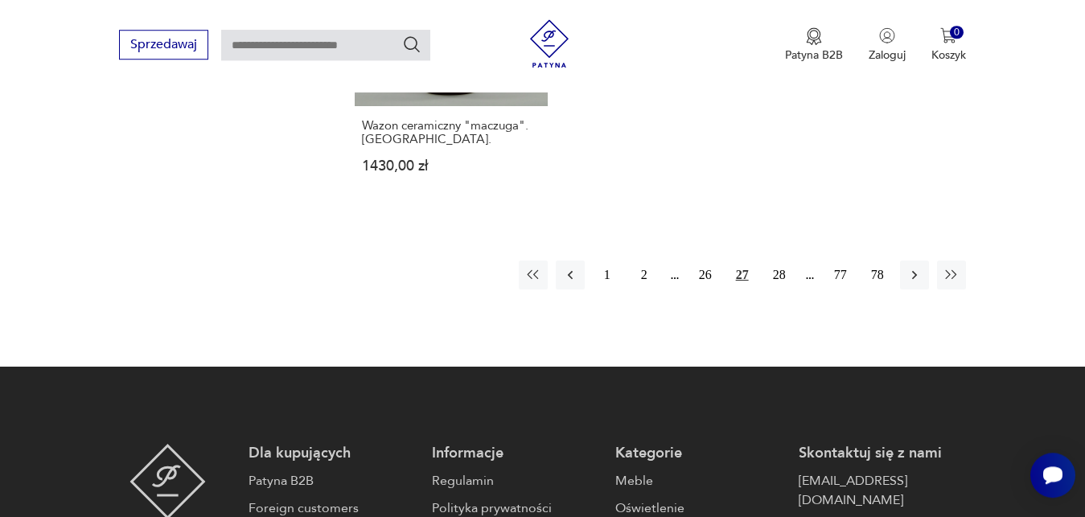
scroll to position [2112, 0]
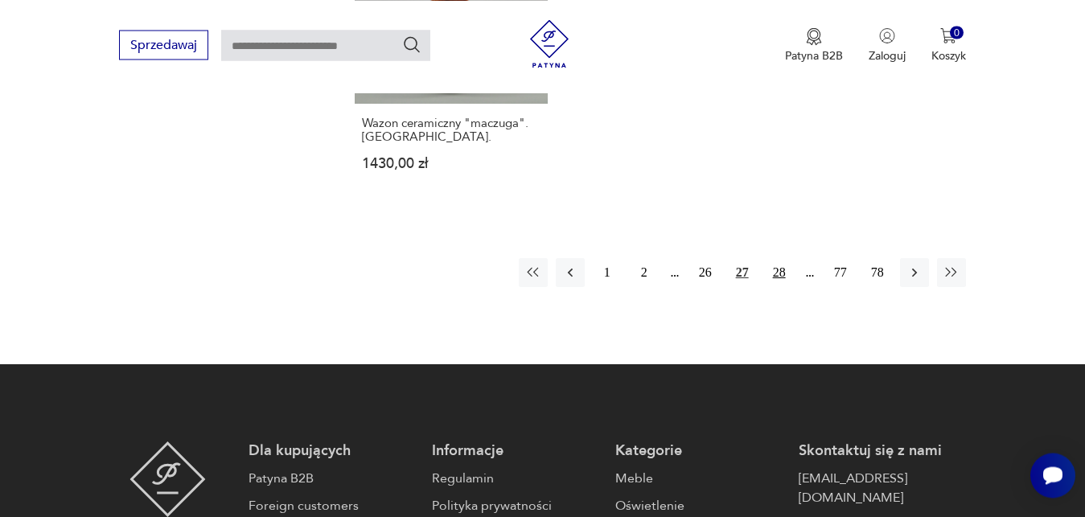
click at [785, 258] on button "28" at bounding box center [779, 272] width 29 height 29
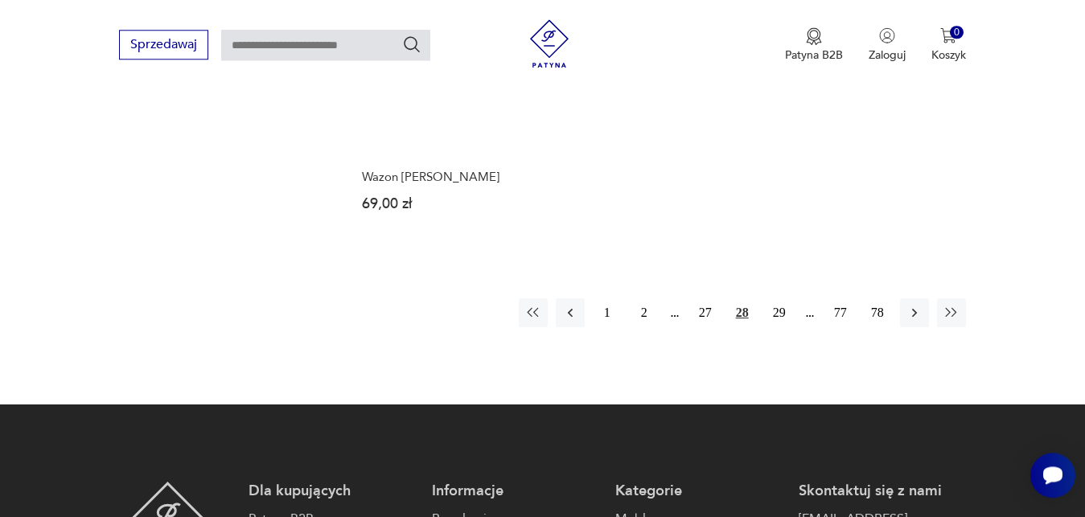
scroll to position [2030, 0]
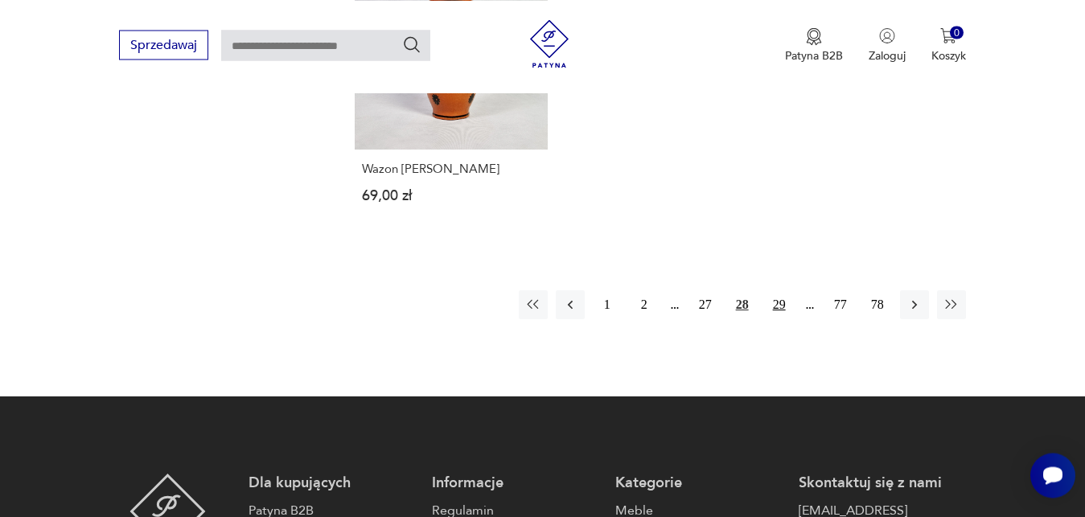
click at [779, 294] on button "29" at bounding box center [779, 304] width 29 height 29
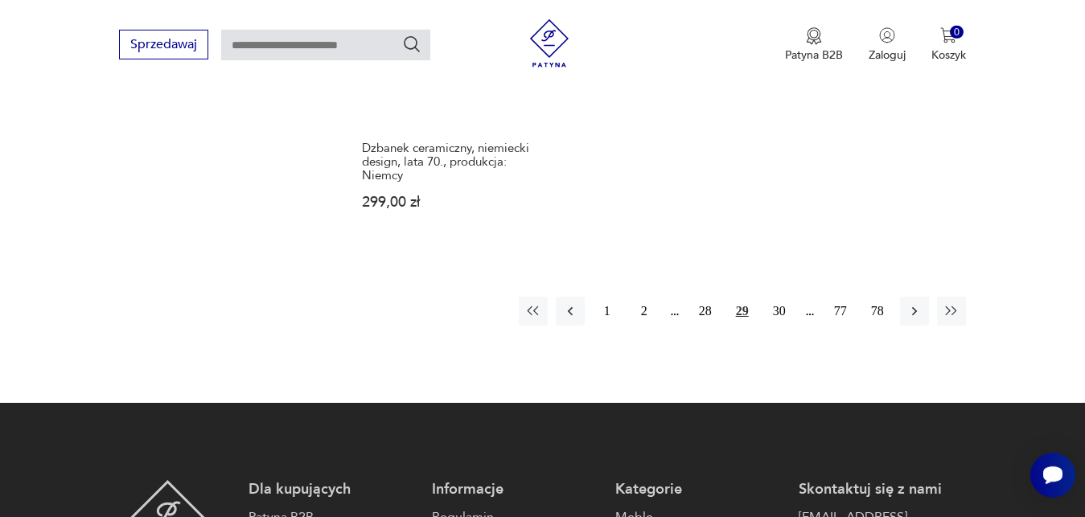
scroll to position [2112, 0]
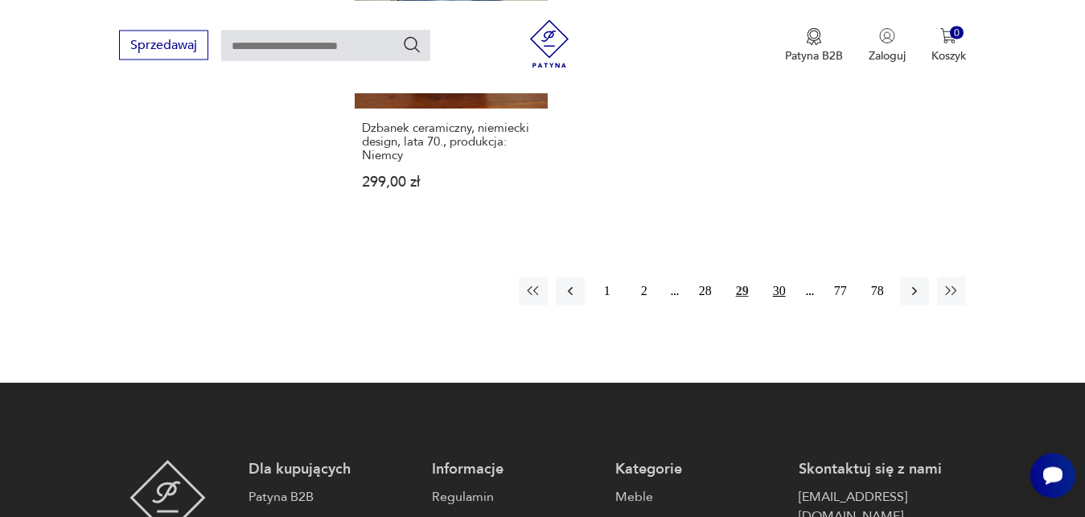
click at [788, 277] on button "30" at bounding box center [779, 291] width 29 height 29
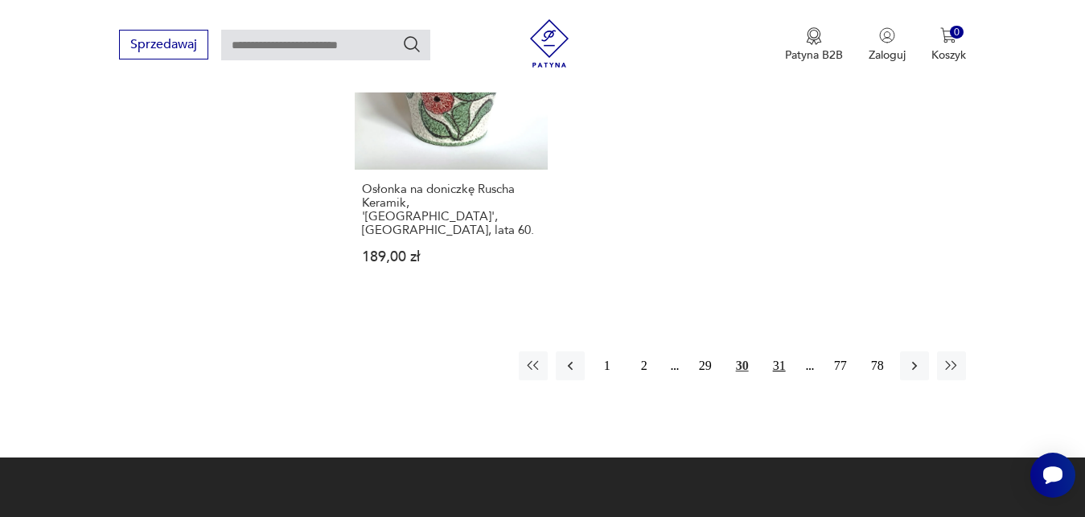
scroll to position [2112, 0]
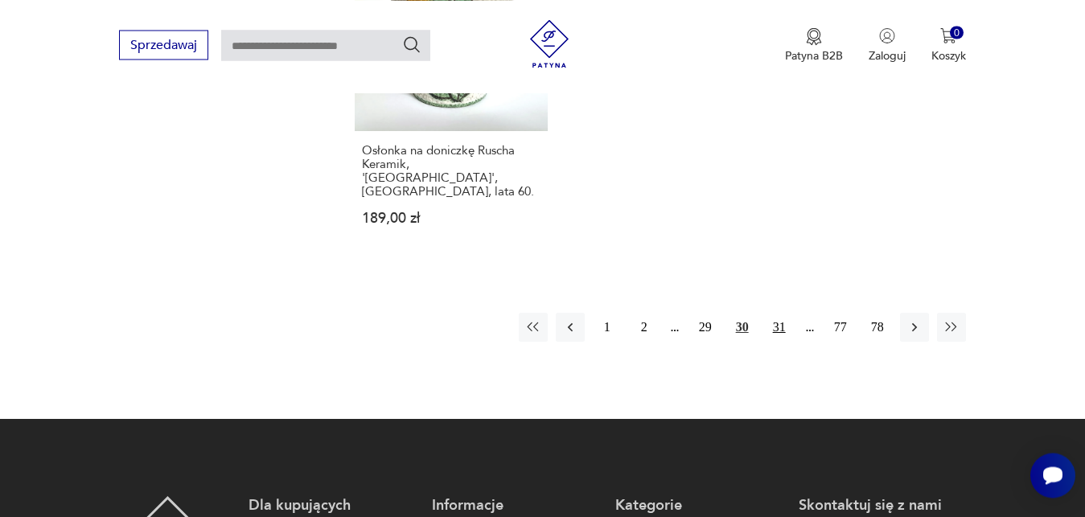
click at [780, 313] on button "31" at bounding box center [779, 327] width 29 height 29
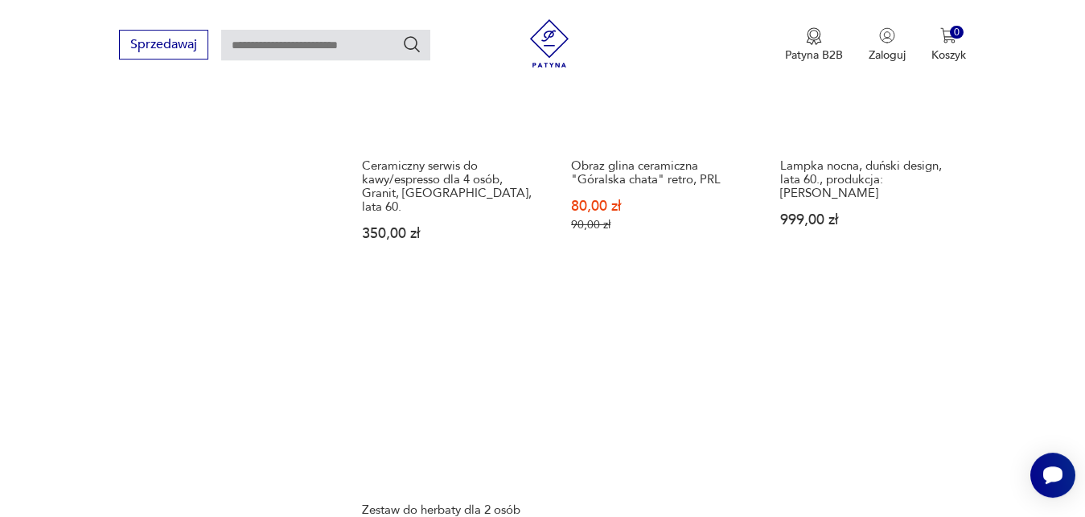
scroll to position [1948, 0]
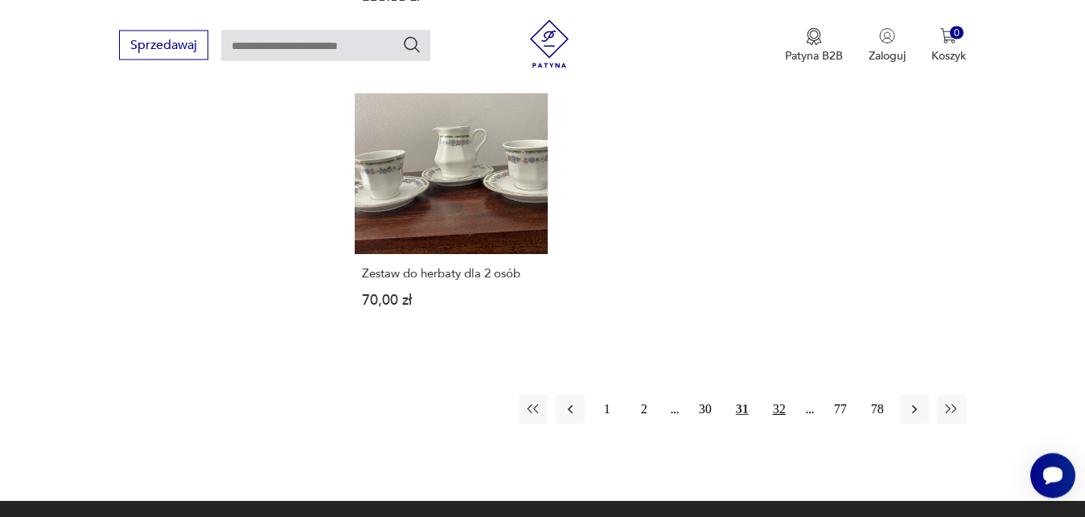
click at [788, 395] on button "32" at bounding box center [779, 409] width 29 height 29
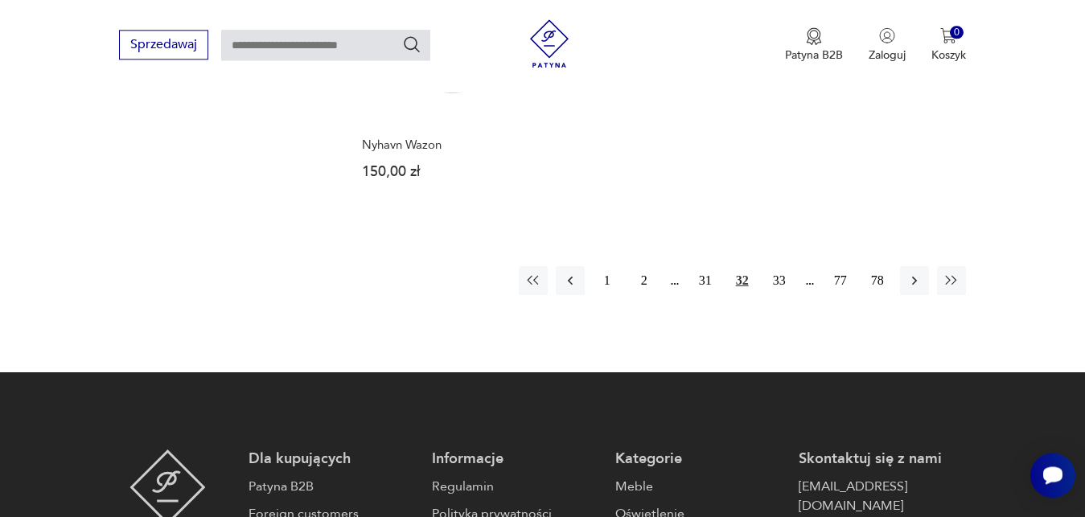
scroll to position [2112, 0]
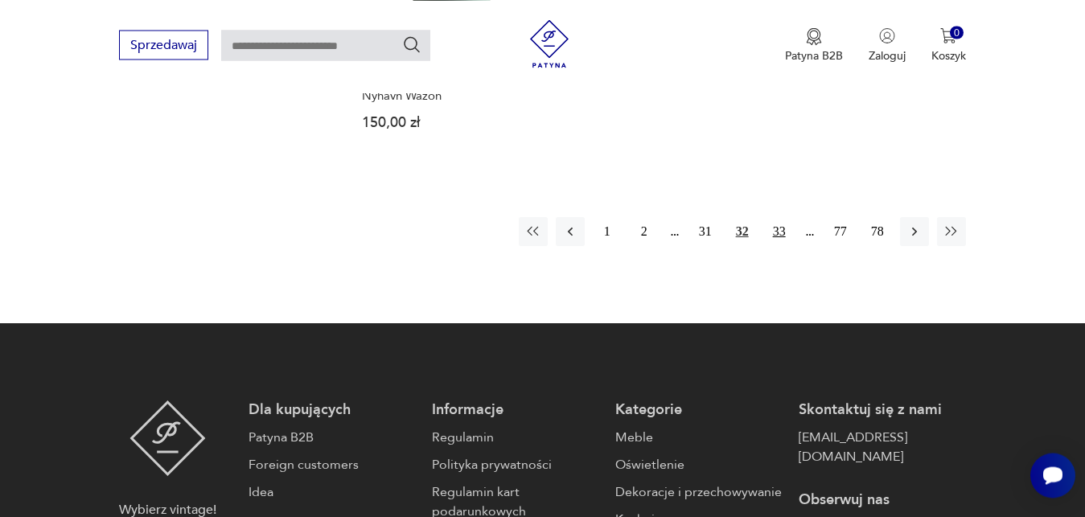
click at [782, 217] on button "33" at bounding box center [779, 231] width 29 height 29
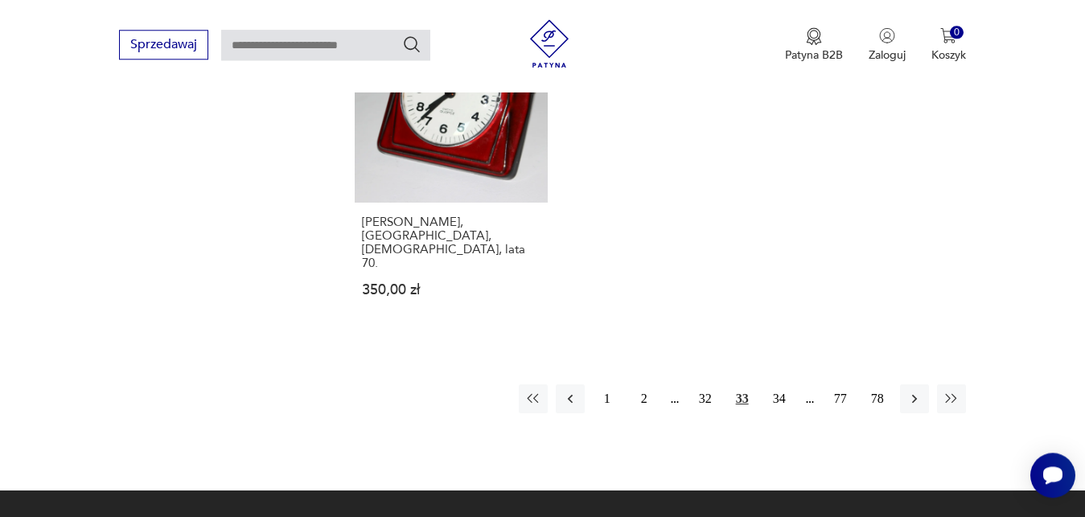
scroll to position [2030, 0]
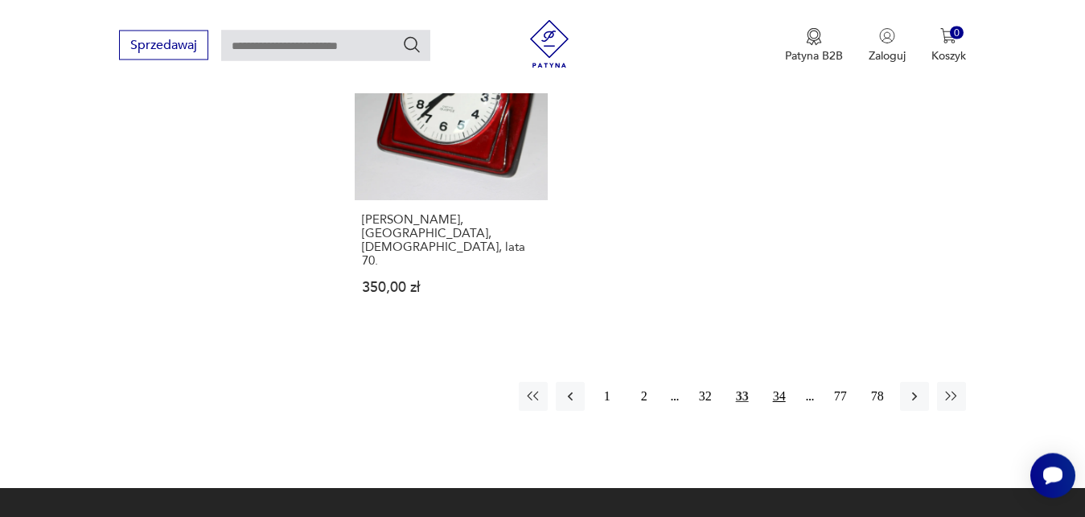
click at [783, 382] on button "34" at bounding box center [779, 396] width 29 height 29
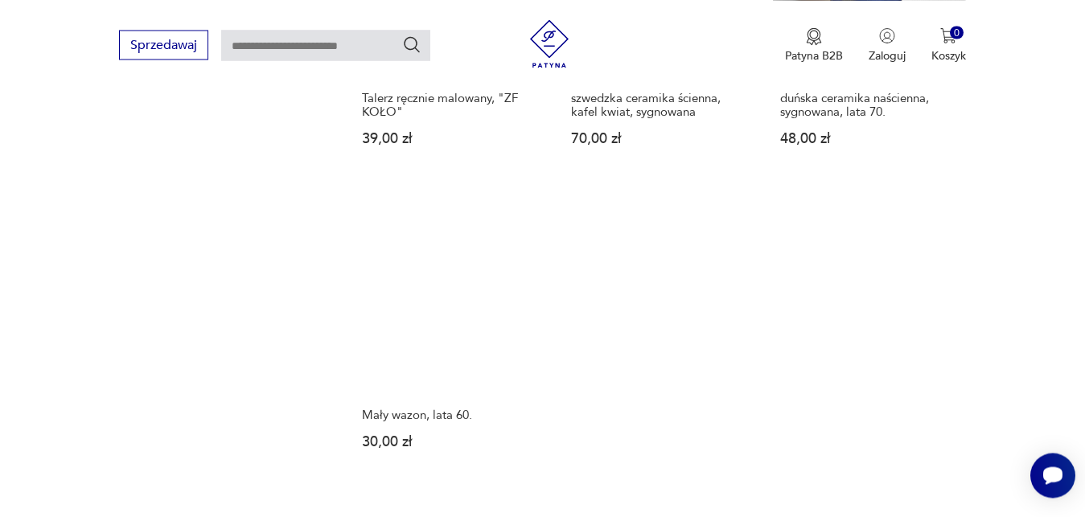
scroll to position [2112, 0]
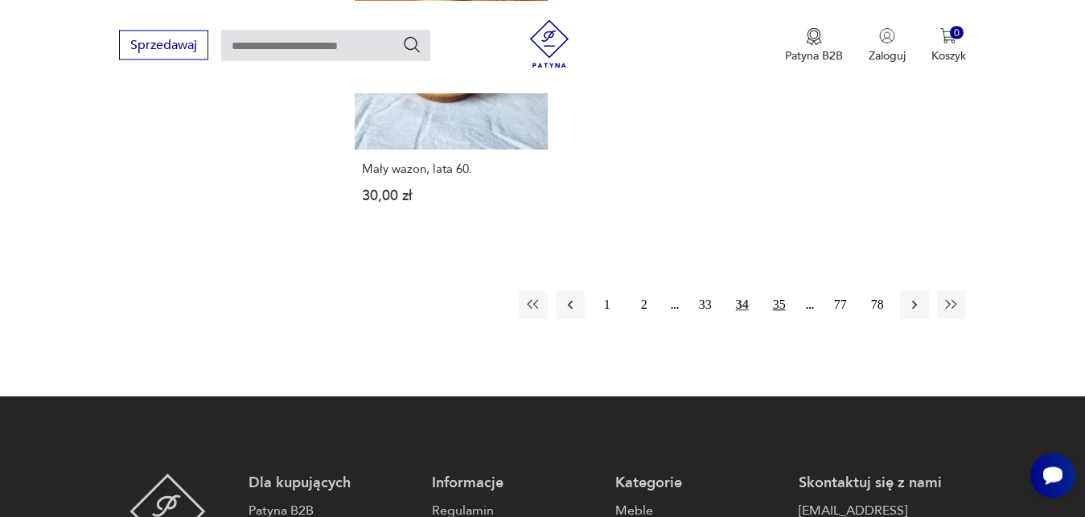
click at [779, 290] on button "35" at bounding box center [779, 304] width 29 height 29
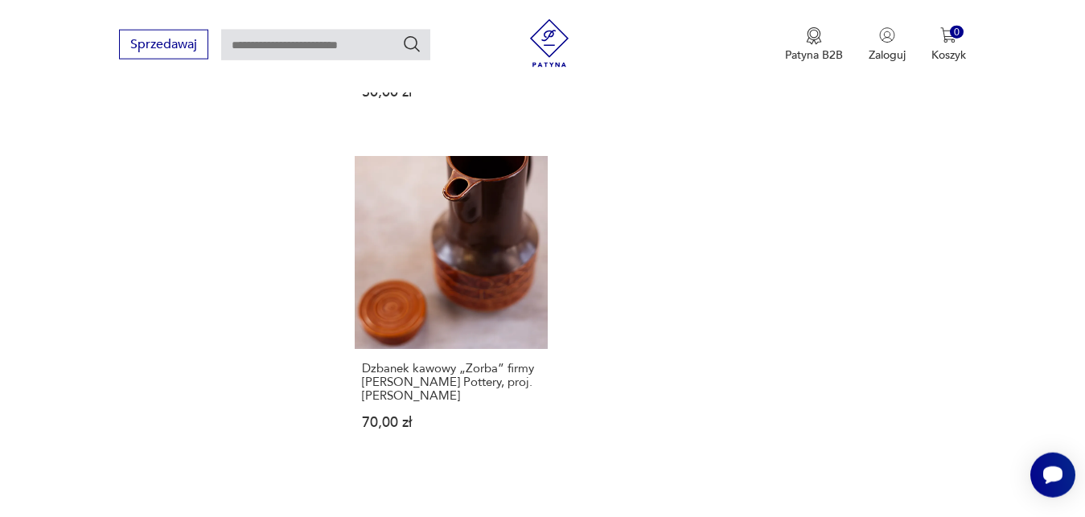
scroll to position [2030, 0]
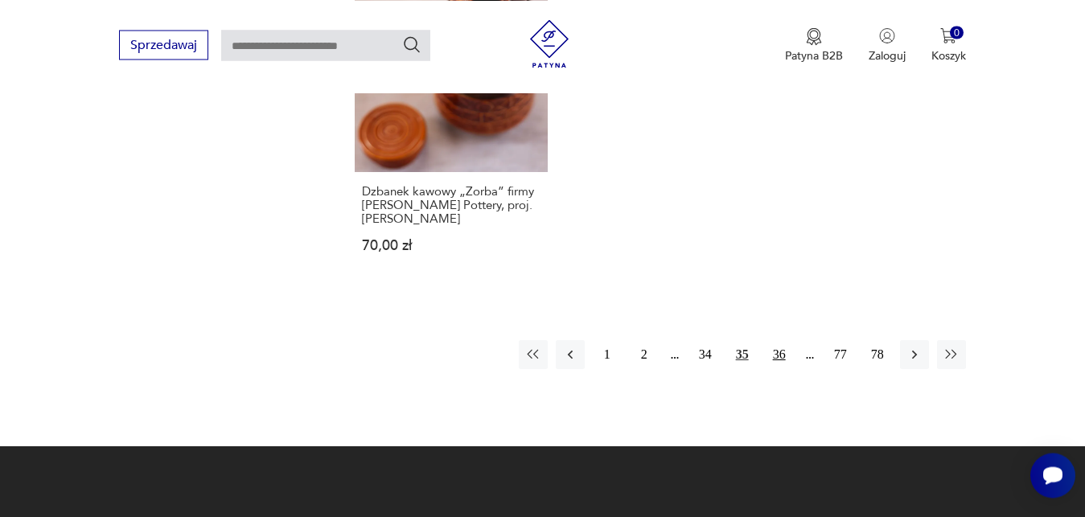
click at [786, 340] on button "36" at bounding box center [779, 354] width 29 height 29
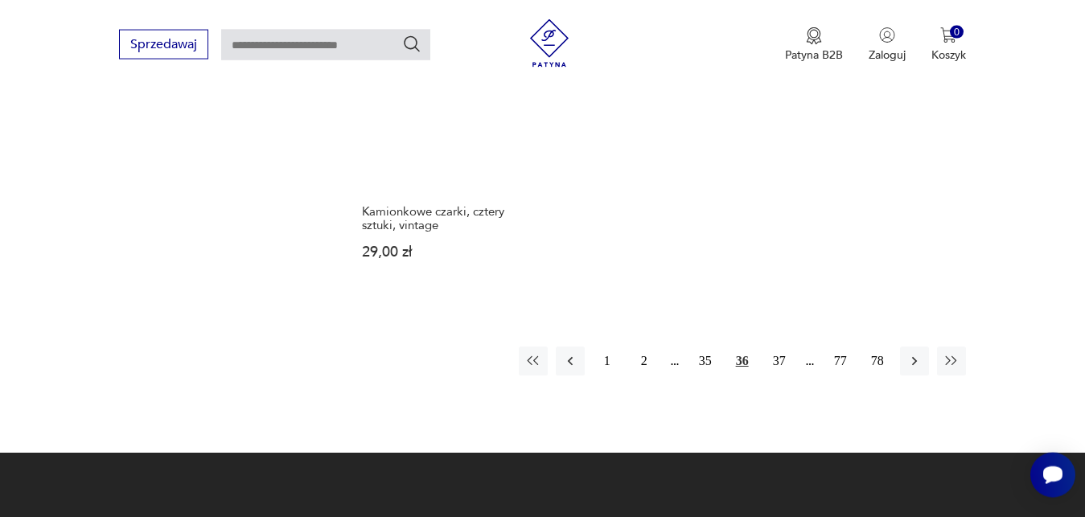
scroll to position [2112, 0]
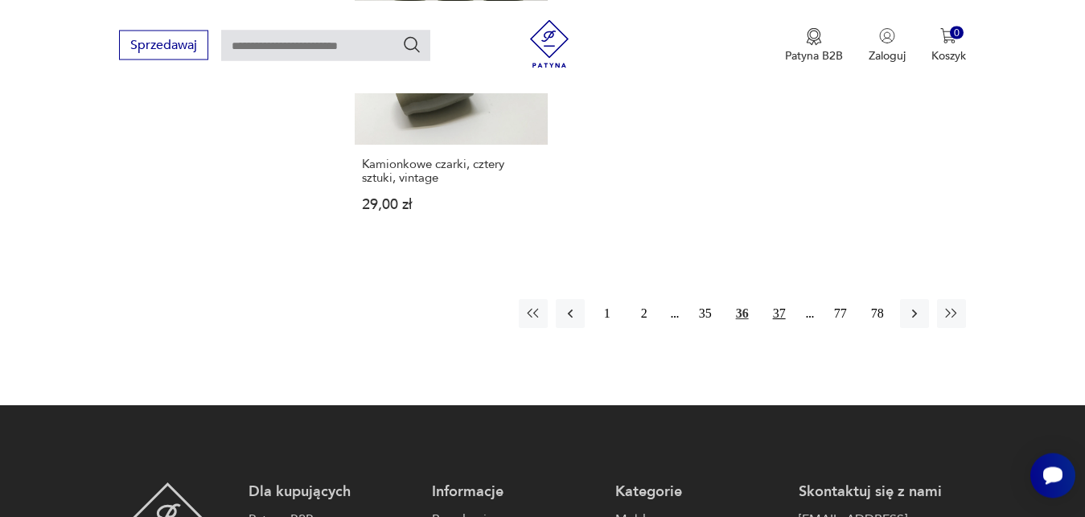
click at [779, 299] on button "37" at bounding box center [779, 313] width 29 height 29
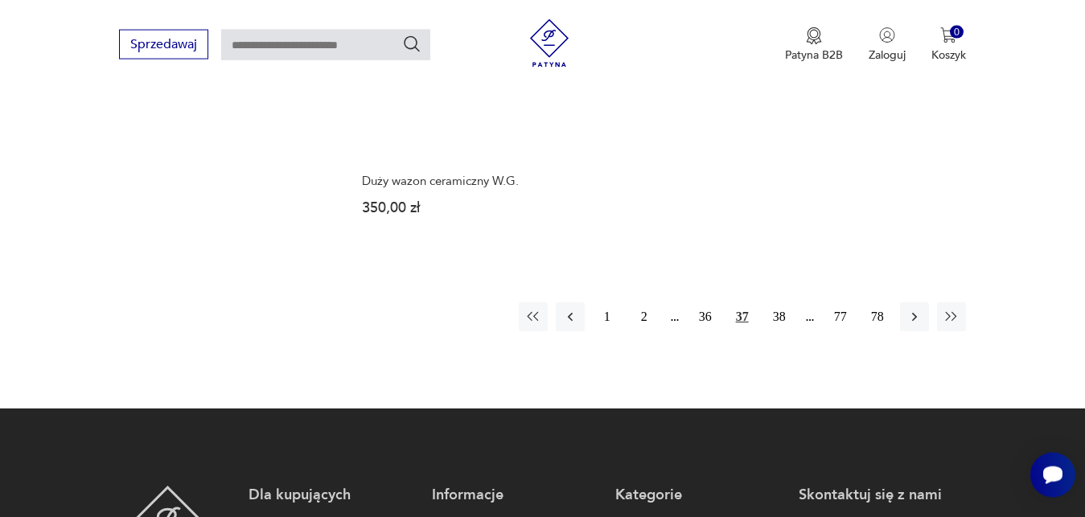
scroll to position [2112, 0]
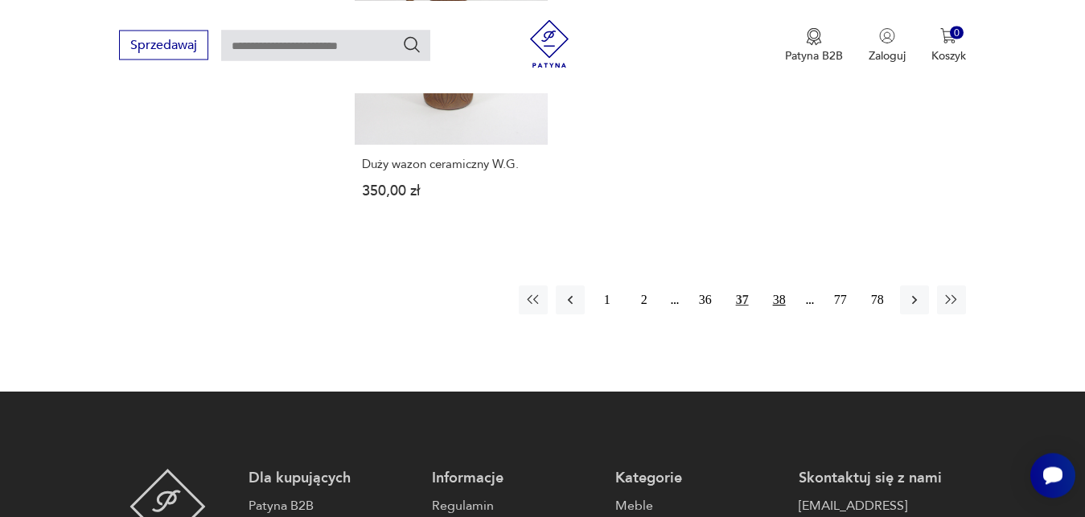
click at [784, 286] on button "38" at bounding box center [779, 300] width 29 height 29
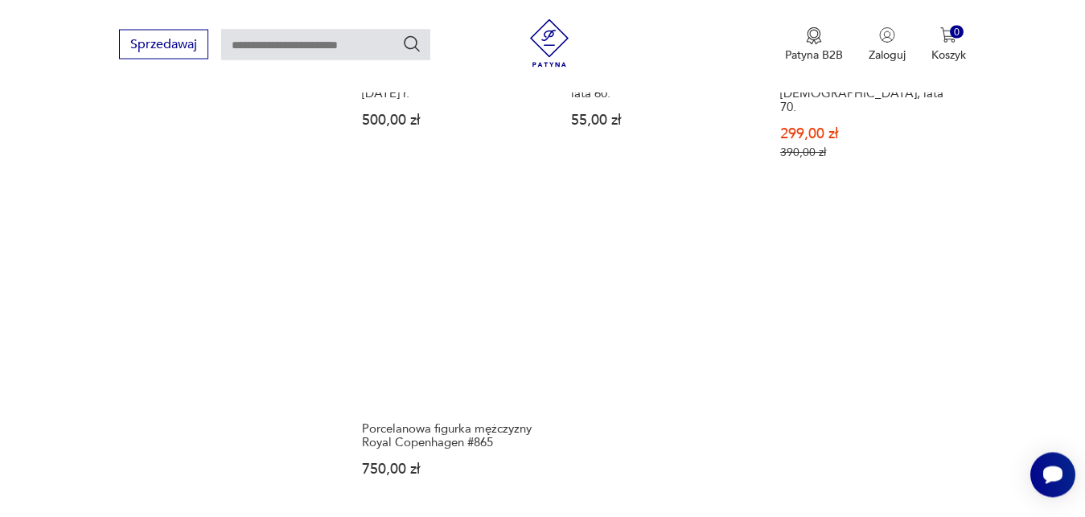
scroll to position [2112, 0]
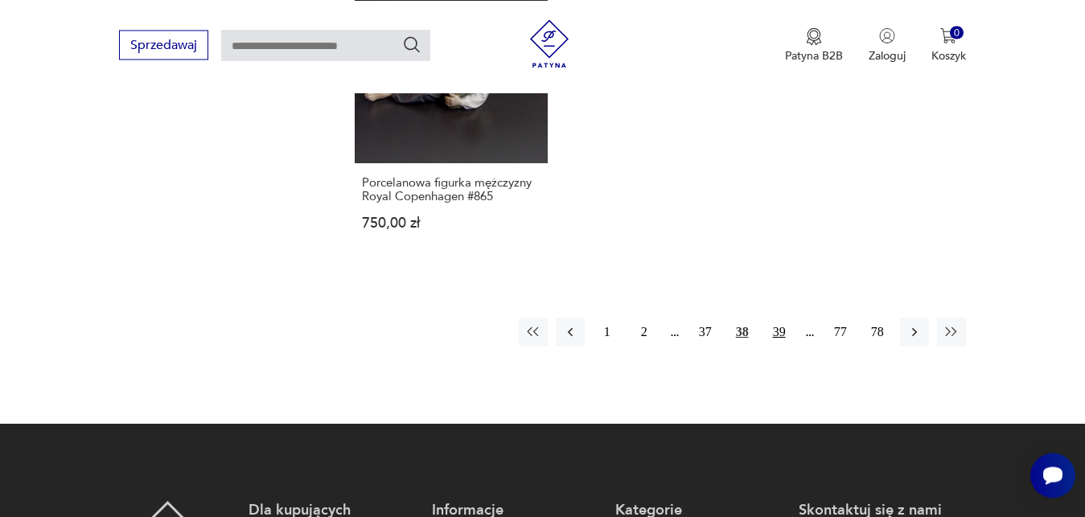
click at [780, 318] on button "39" at bounding box center [779, 332] width 29 height 29
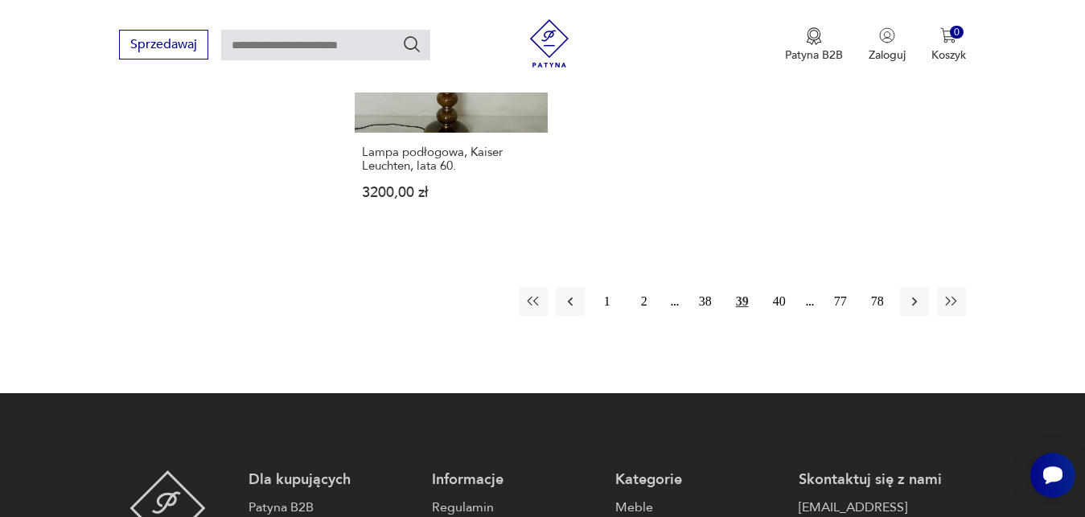
scroll to position [2112, 0]
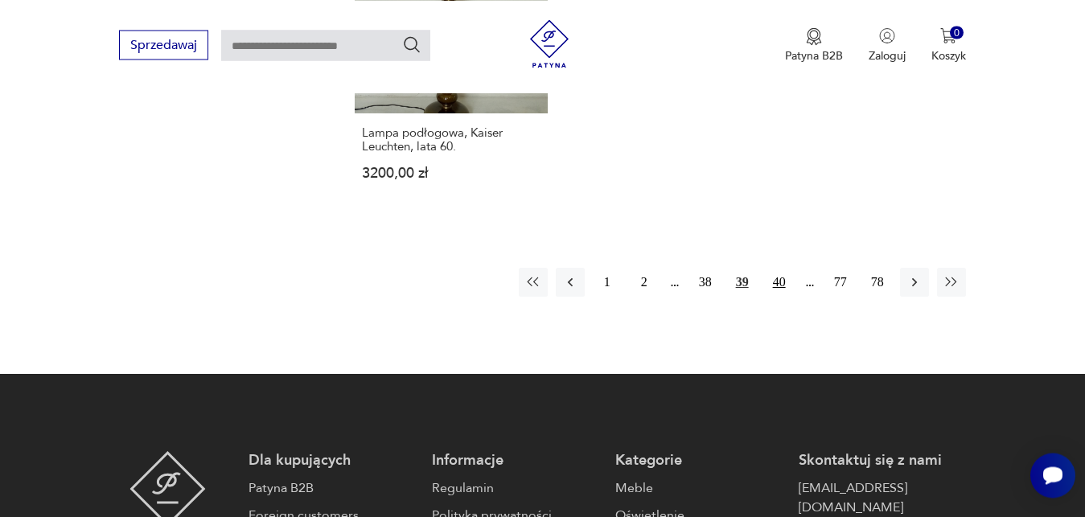
click at [779, 268] on button "40" at bounding box center [779, 282] width 29 height 29
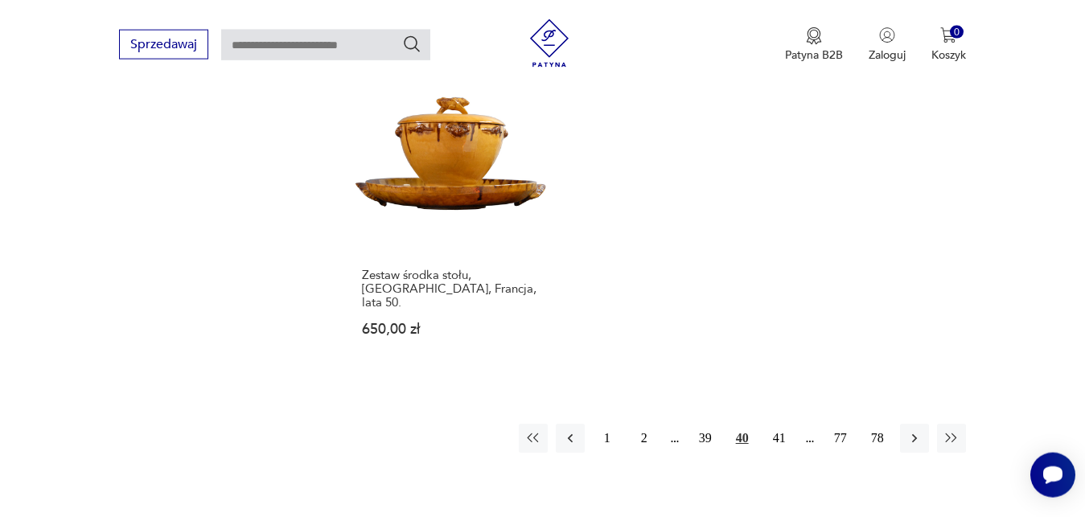
scroll to position [2030, 0]
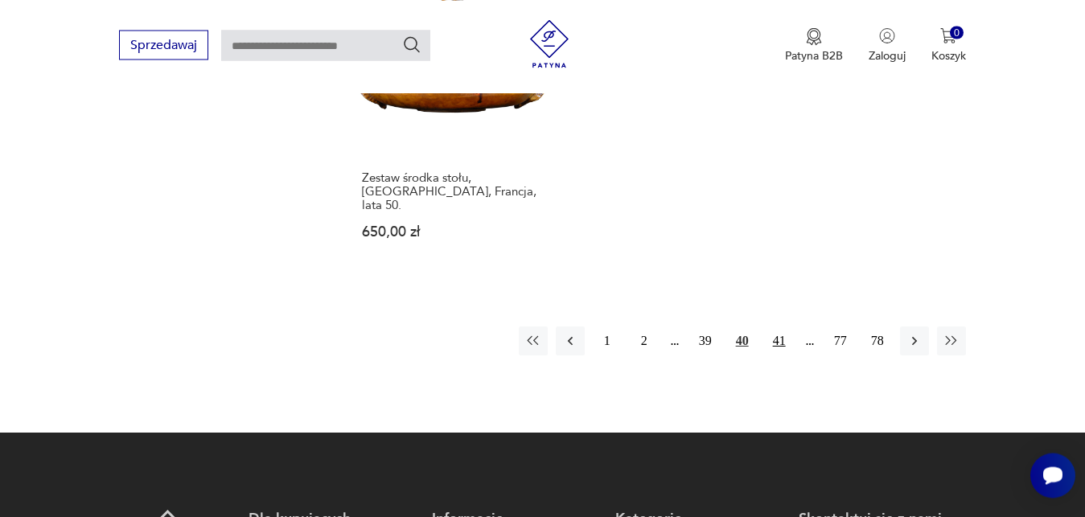
click at [784, 327] on button "41" at bounding box center [779, 341] width 29 height 29
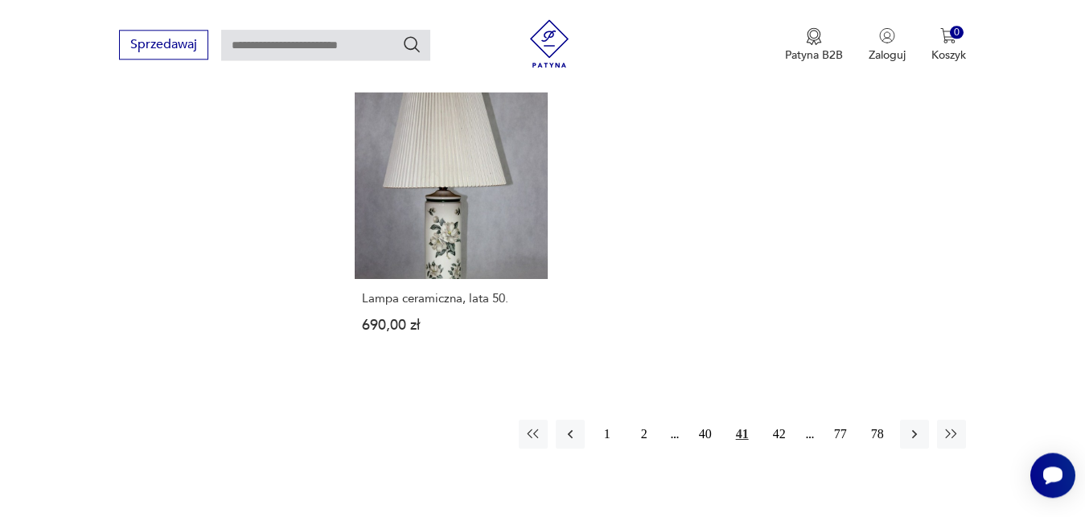
scroll to position [2112, 0]
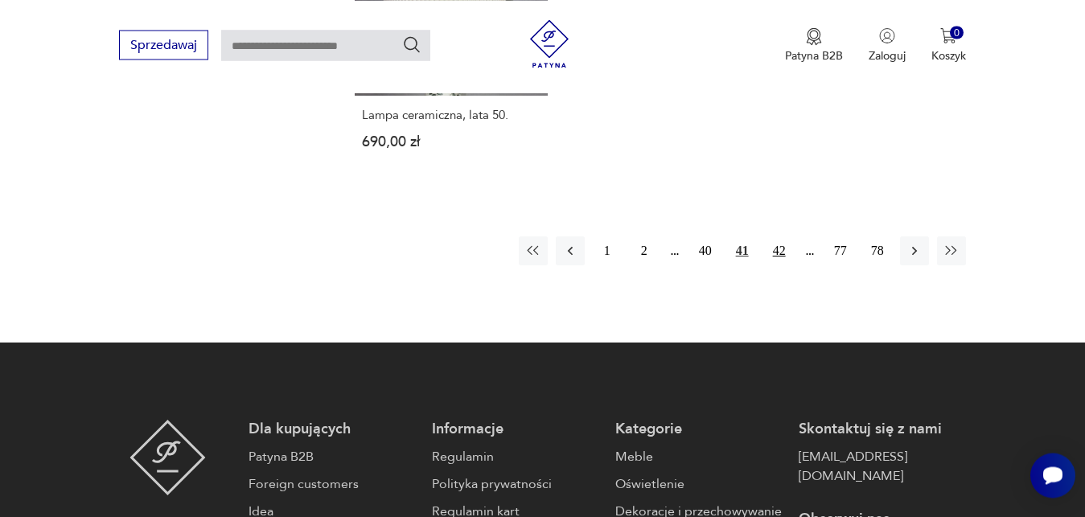
click at [782, 236] on button "42" at bounding box center [779, 250] width 29 height 29
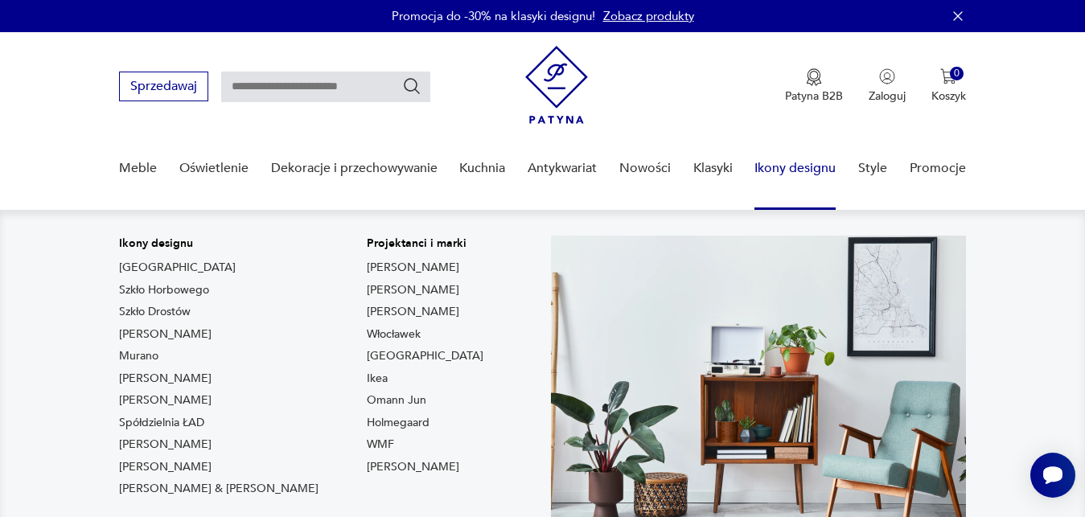
click at [778, 168] on link "Ikony designu" at bounding box center [794, 169] width 81 height 62
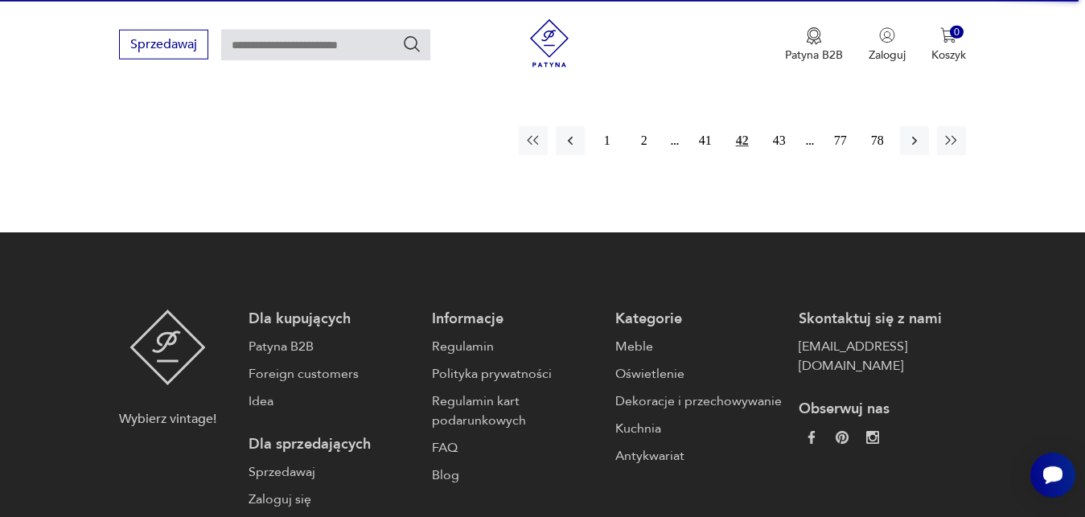
scroll to position [2297, 0]
